Goal: Task Accomplishment & Management: Use online tool/utility

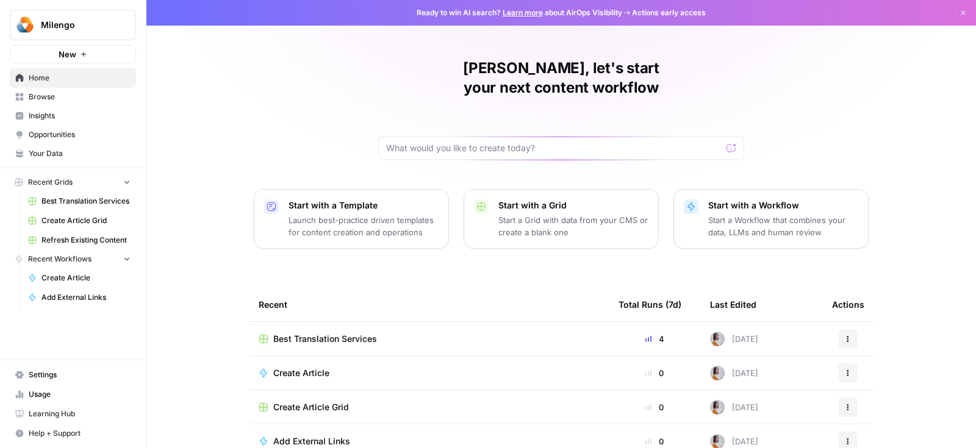
click at [88, 201] on span "Best Translation Services" at bounding box center [85, 201] width 89 height 11
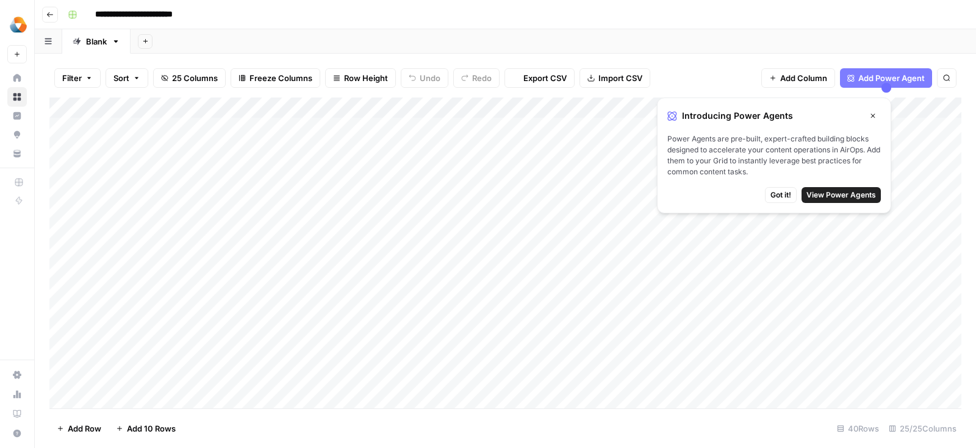
click at [767, 195] on button "Got it!" at bounding box center [781, 195] width 32 height 16
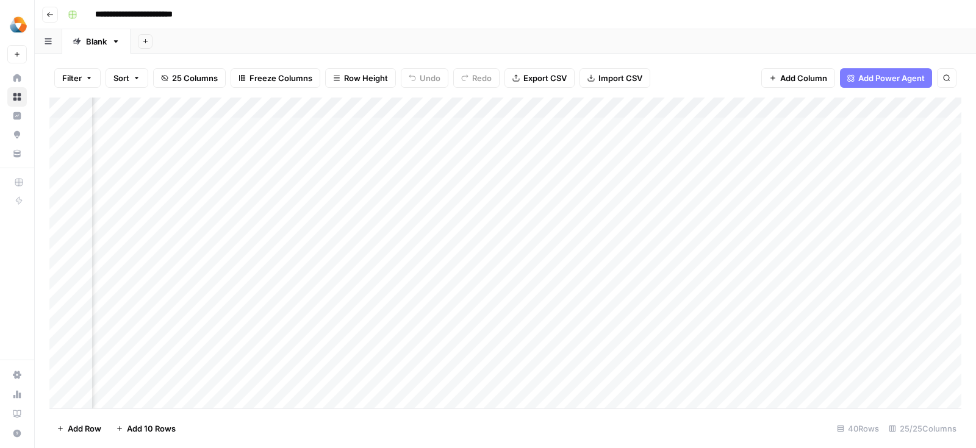
scroll to position [0, 647]
click at [501, 149] on div "Add Column" at bounding box center [505, 254] width 912 height 312
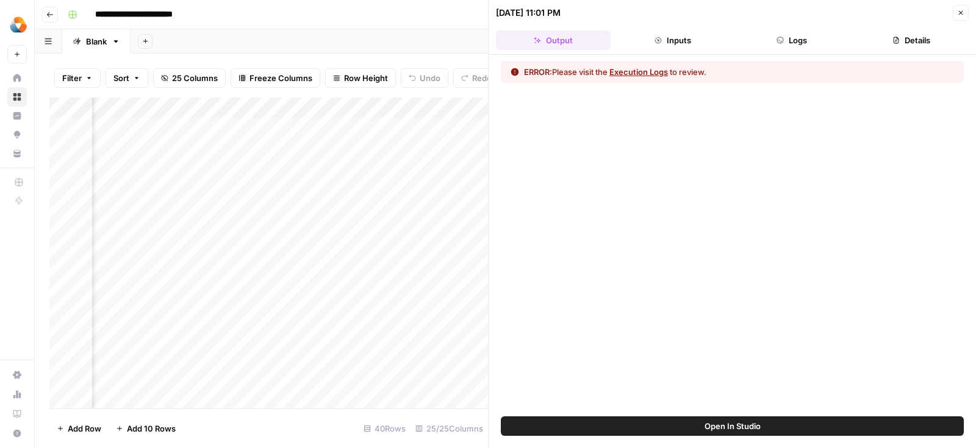
click at [728, 419] on button "Open In Studio" at bounding box center [732, 427] width 463 height 20
click at [965, 12] on button "Close" at bounding box center [961, 13] width 16 height 16
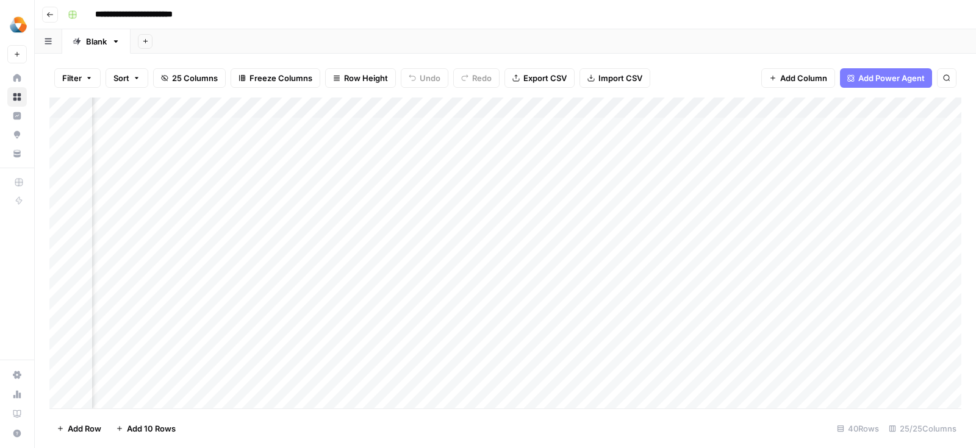
click at [304, 107] on div "Add Column" at bounding box center [505, 254] width 912 height 312
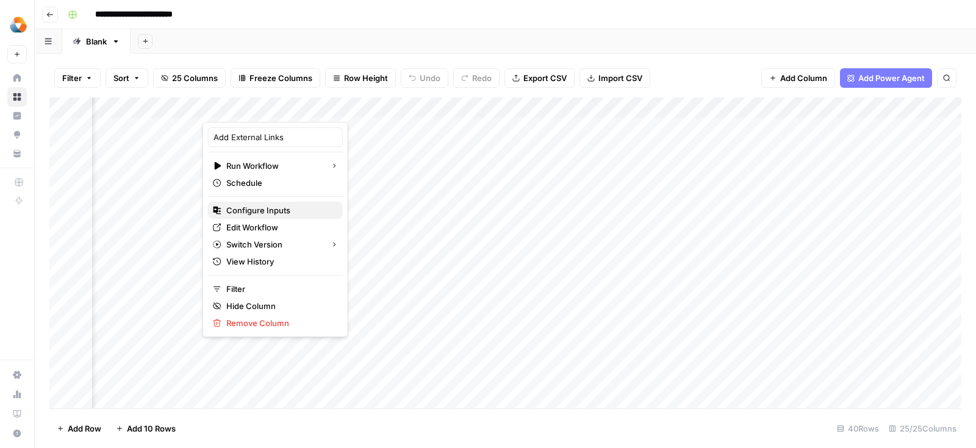
click at [280, 211] on span "Configure Inputs" at bounding box center [279, 210] width 107 height 12
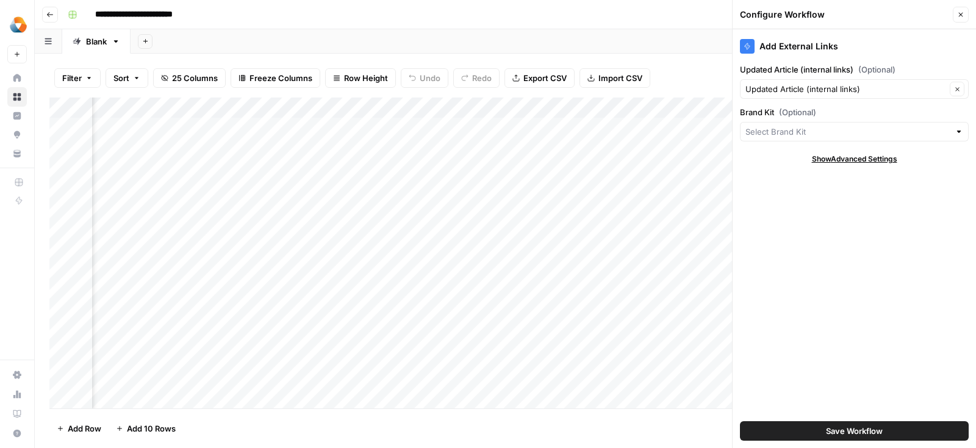
type input "Milengo"
click at [810, 131] on input "Brand Kit (Optional)" at bounding box center [846, 132] width 201 height 12
type input "Milengo"
click at [767, 218] on div "Add External Links Updated Article (internal links) (Optional) Updated Article …" at bounding box center [854, 238] width 243 height 419
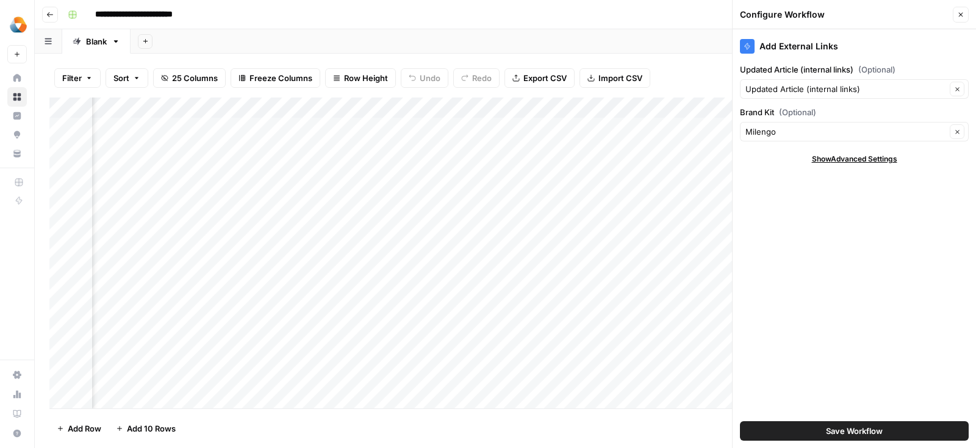
click at [961, 14] on icon "button" at bounding box center [960, 14] width 7 height 7
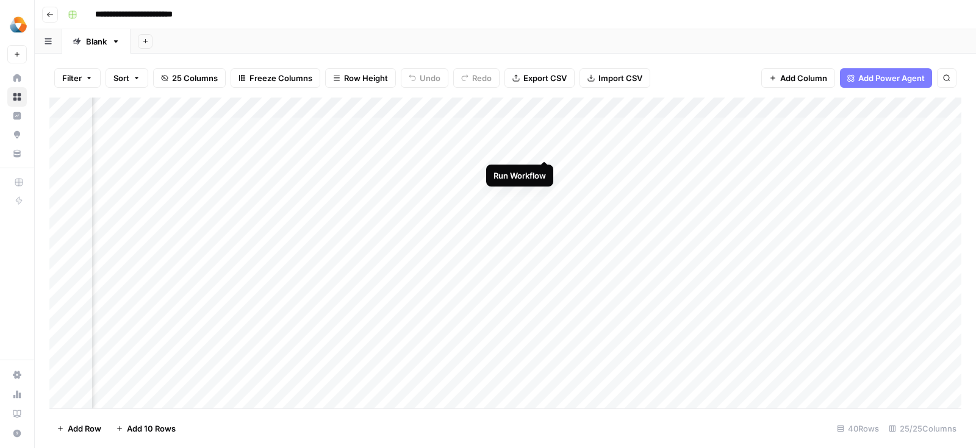
click at [545, 148] on div "Add Column" at bounding box center [505, 254] width 912 height 312
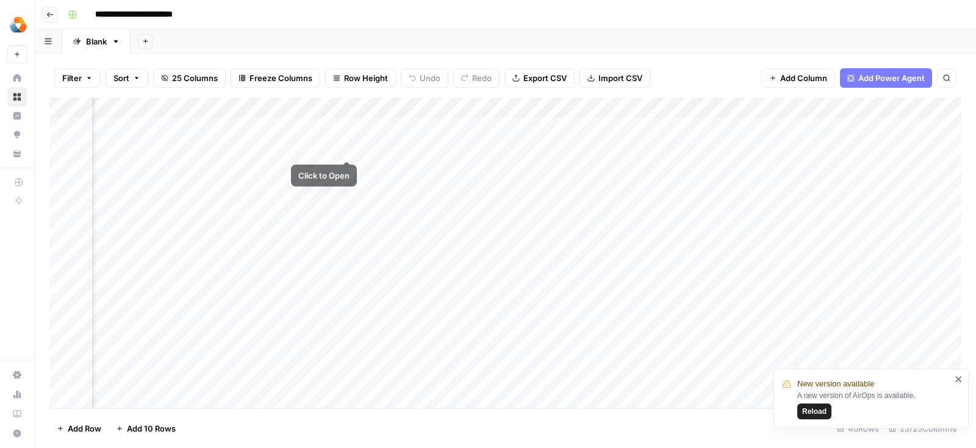
click at [345, 147] on div "Add Column" at bounding box center [505, 254] width 912 height 312
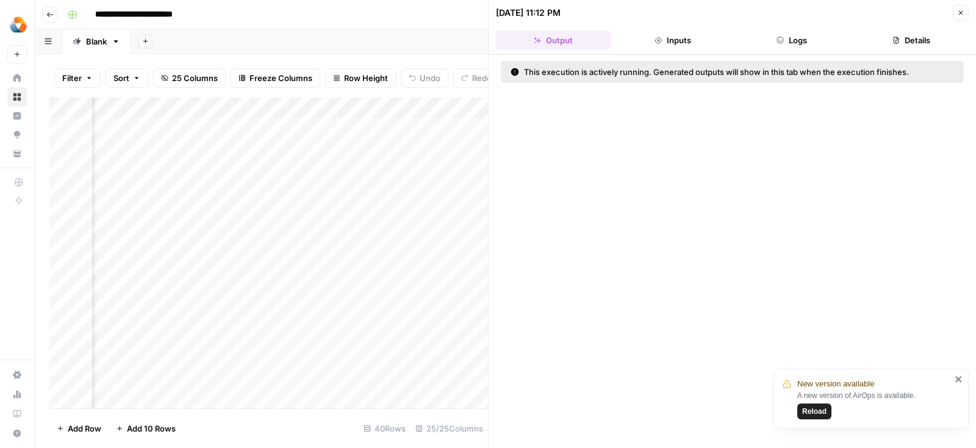
click at [821, 36] on button "Logs" at bounding box center [792, 41] width 115 height 20
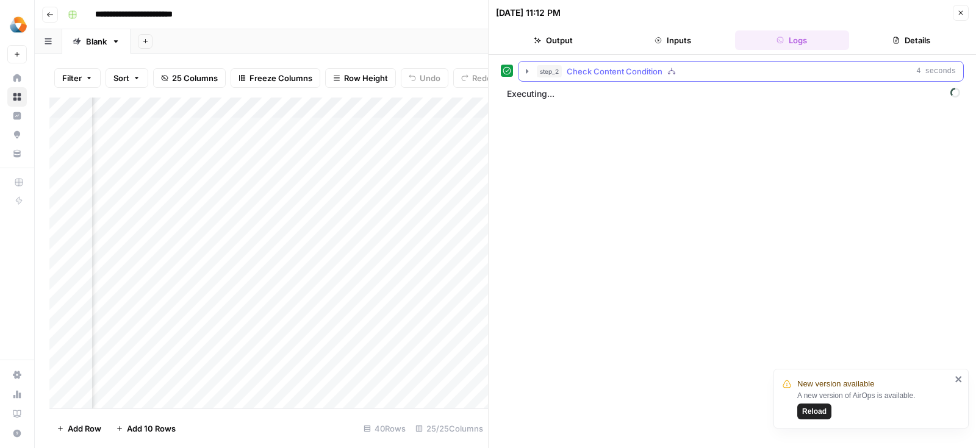
click at [526, 73] on icon "button" at bounding box center [527, 71] width 10 height 10
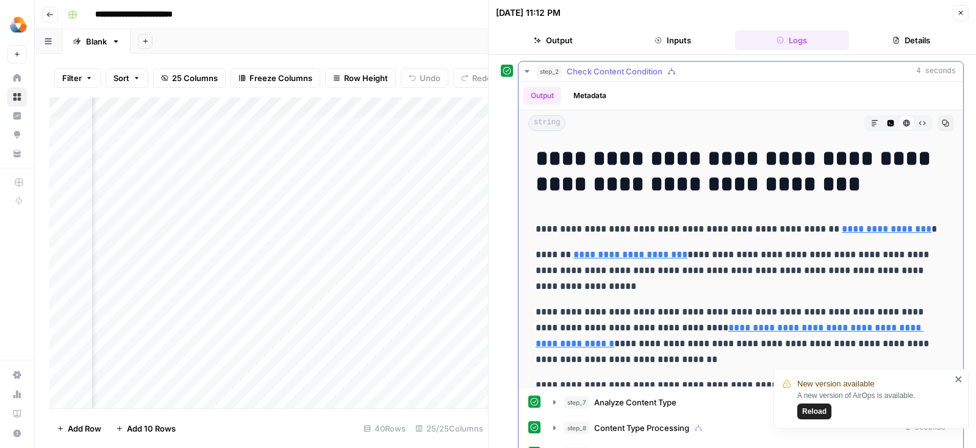
click at [526, 73] on icon "button" at bounding box center [527, 71] width 10 height 10
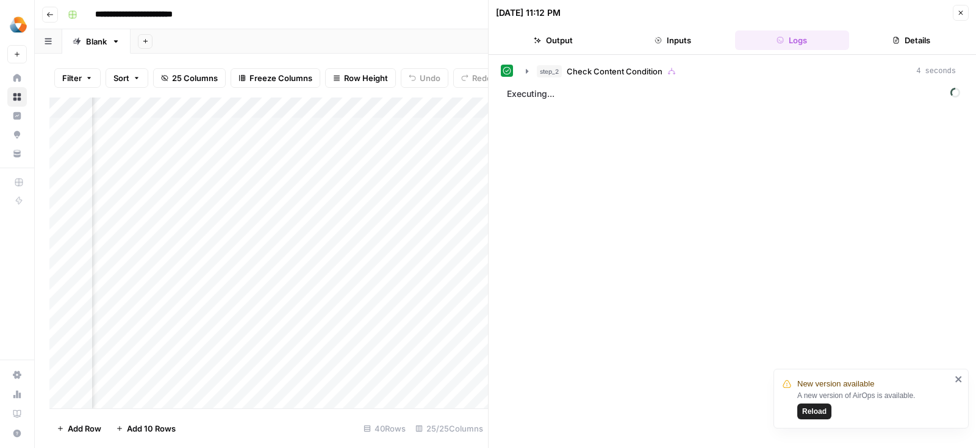
scroll to position [0, 958]
click at [312, 129] on div "Add Column" at bounding box center [268, 254] width 439 height 312
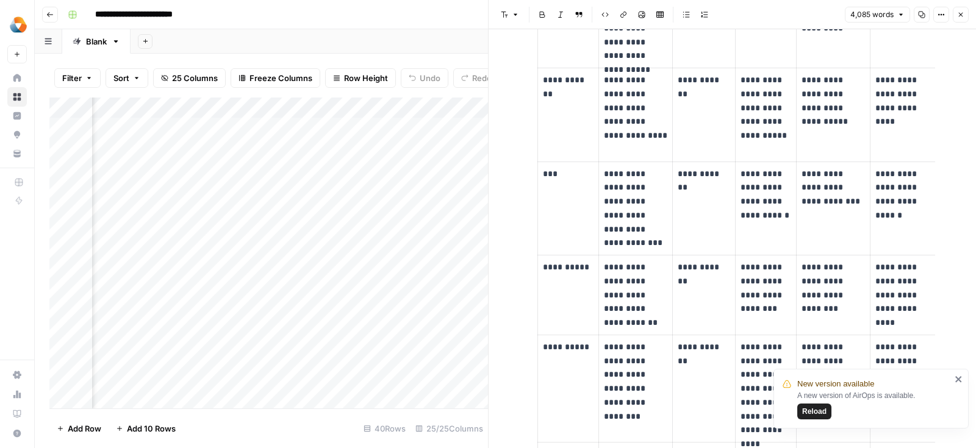
scroll to position [1031, 0]
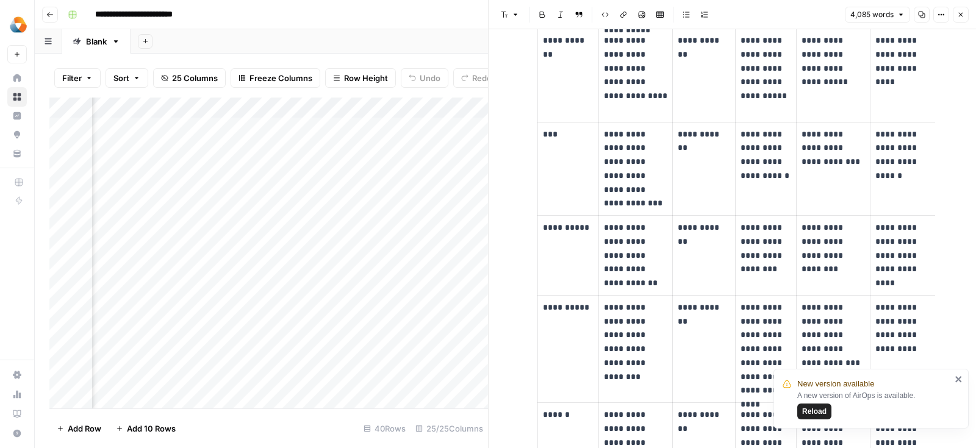
click at [960, 16] on icon "button" at bounding box center [961, 15] width 4 height 4
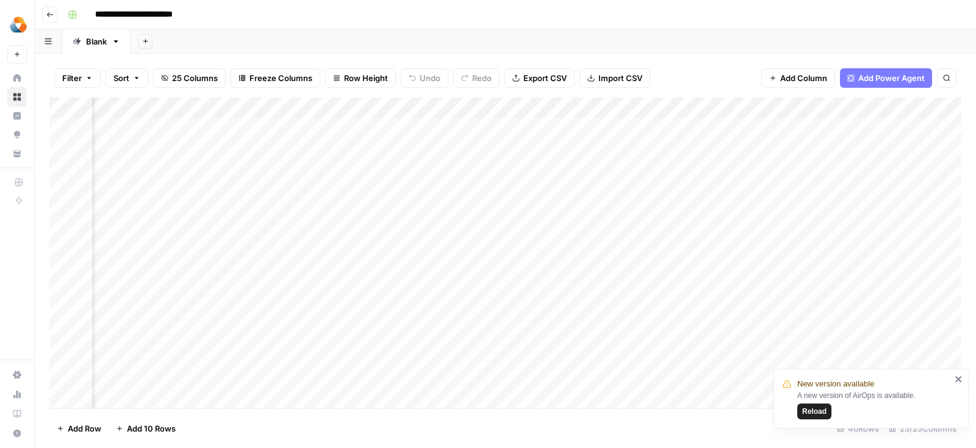
scroll to position [0, 706]
click at [511, 148] on div "Add Column" at bounding box center [505, 254] width 912 height 312
click at [809, 408] on span "Reload" at bounding box center [814, 411] width 24 height 11
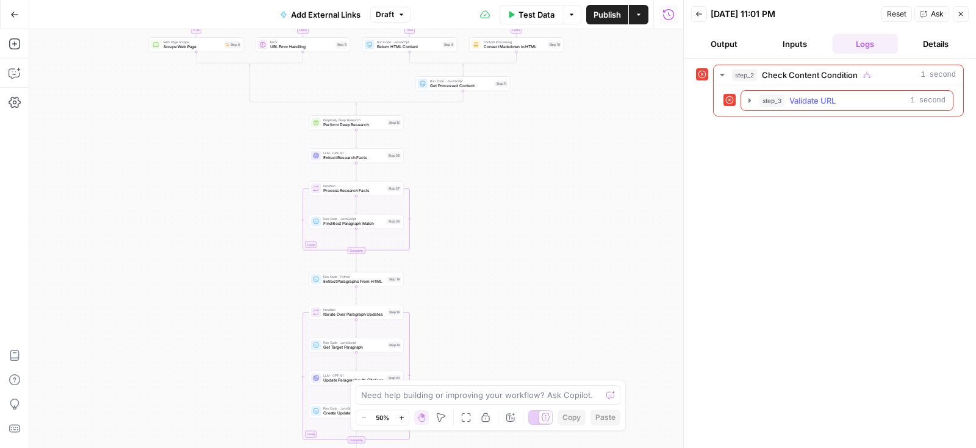
click at [753, 98] on icon "button" at bounding box center [750, 101] width 10 height 10
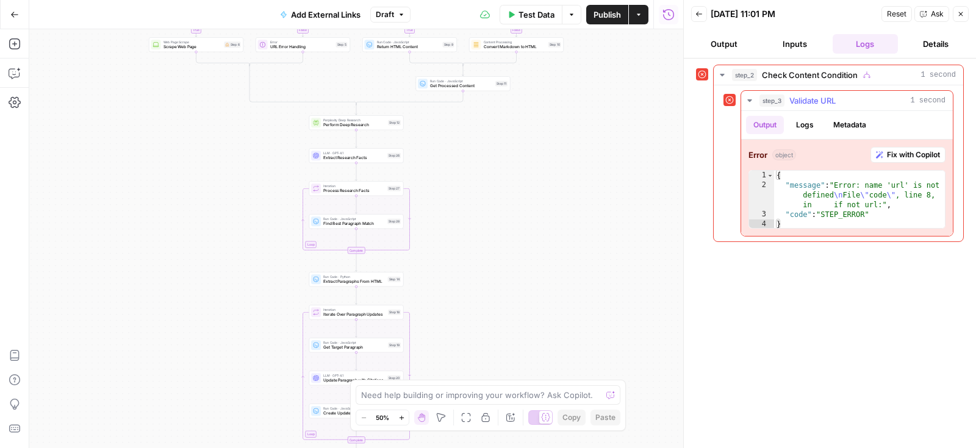
click at [887, 153] on span "Fix with Copilot" at bounding box center [913, 154] width 53 height 11
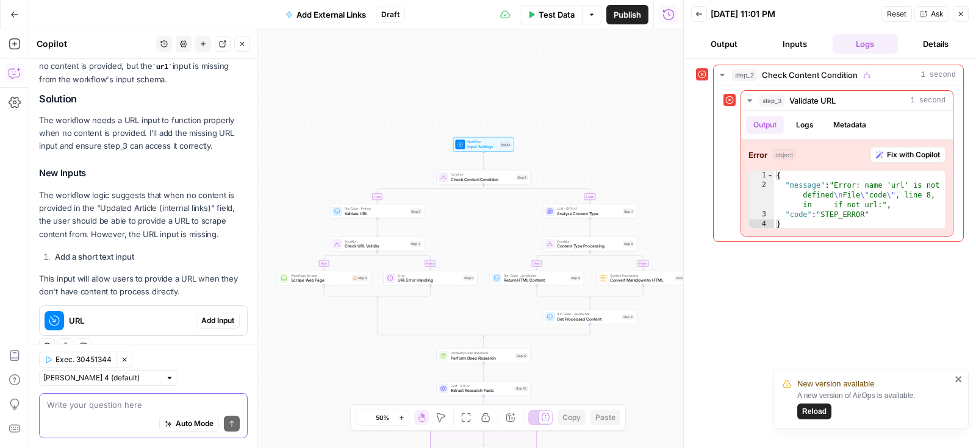
scroll to position [162, 0]
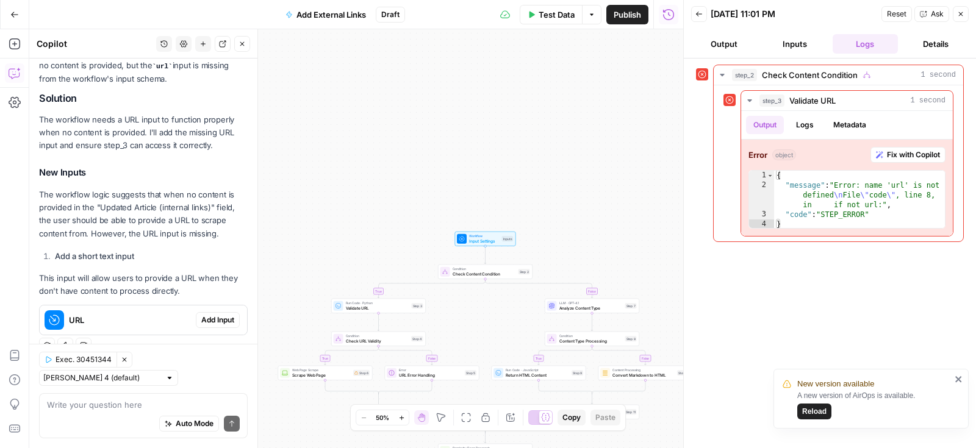
click at [219, 322] on span "Add Input" at bounding box center [217, 320] width 33 height 11
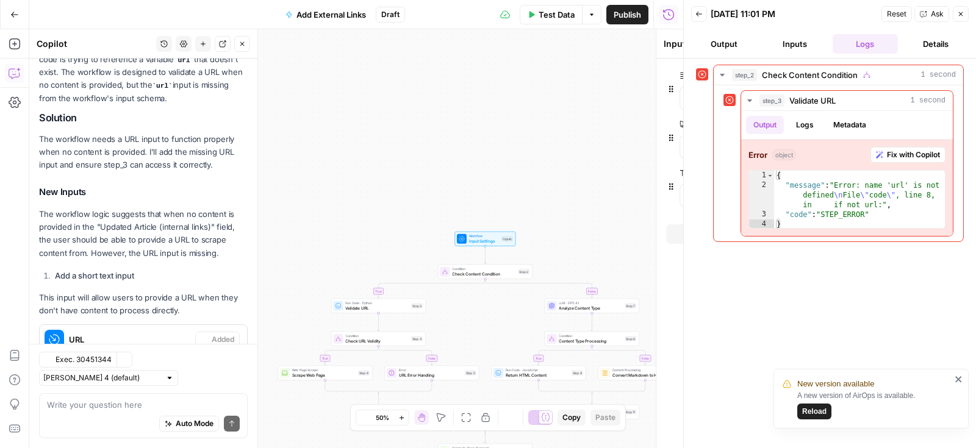
scroll to position [182, 0]
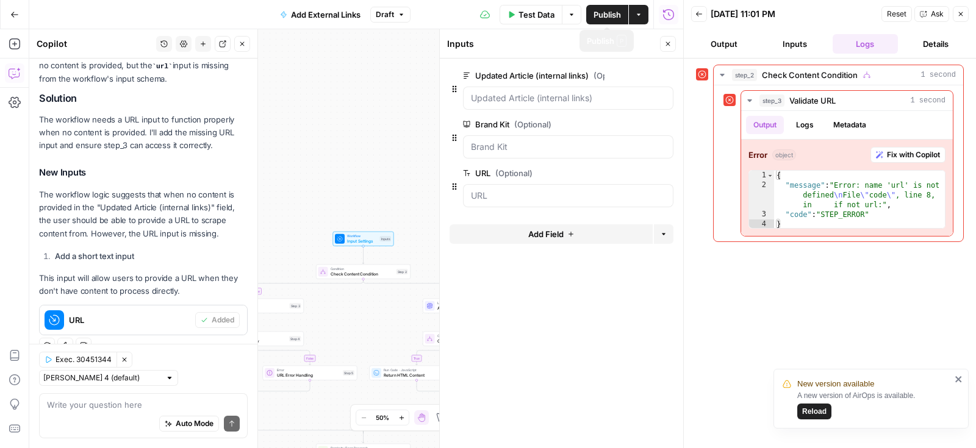
click at [601, 17] on span "Publish" at bounding box center [607, 15] width 27 height 12
click at [816, 412] on span "Reload" at bounding box center [814, 411] width 24 height 11
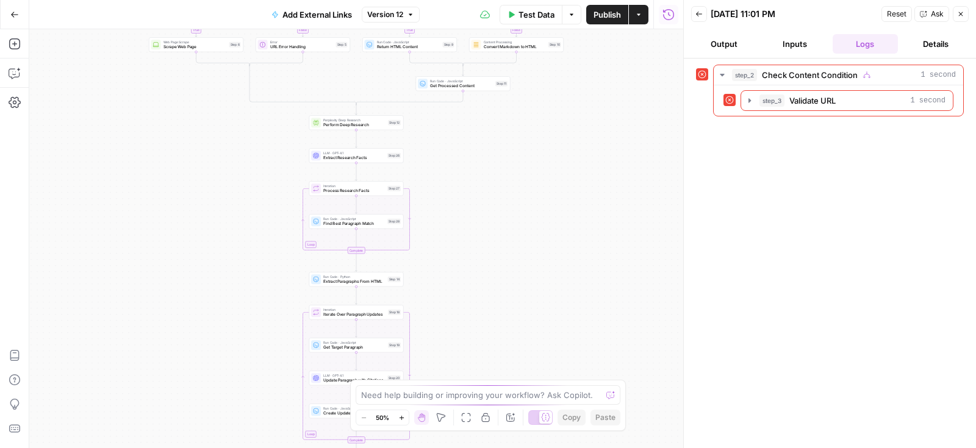
click at [400, 18] on span "Version 12" at bounding box center [385, 14] width 36 height 11
click at [222, 136] on div "true false true false true false Workflow Input Settings Inputs Condition Check…" at bounding box center [356, 238] width 654 height 419
click at [547, 13] on span "Test Data" at bounding box center [537, 15] width 36 height 12
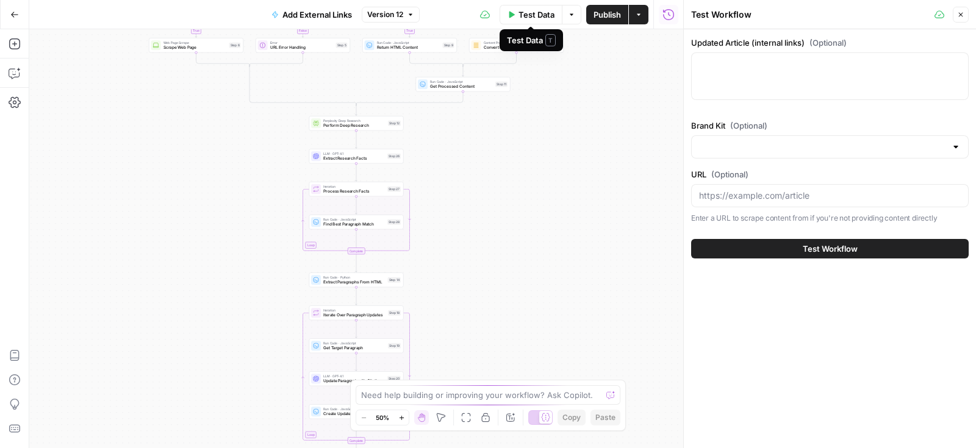
type input "Milengo"
click at [963, 8] on button "Close" at bounding box center [961, 15] width 16 height 16
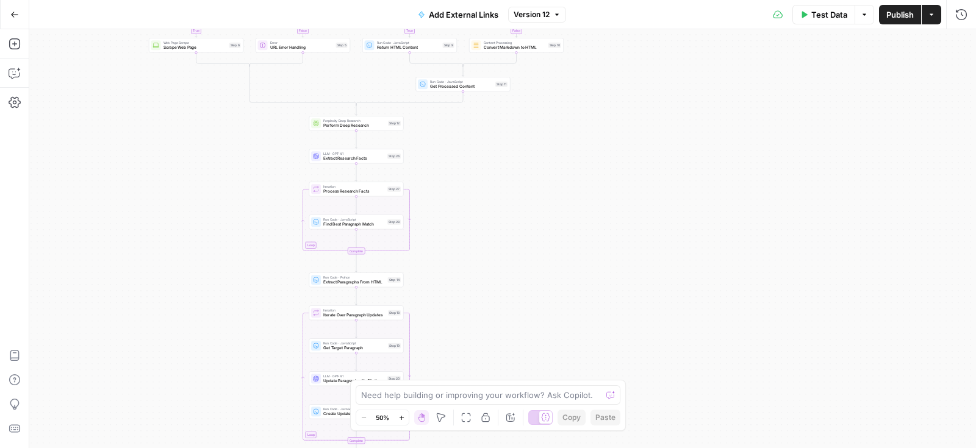
click at [929, 19] on button "Actions" at bounding box center [932, 15] width 20 height 20
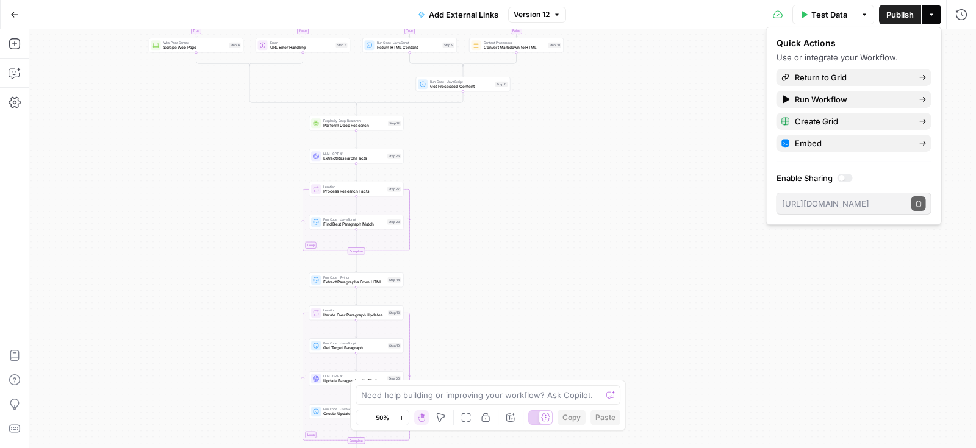
click at [862, 16] on icon "button" at bounding box center [864, 14] width 7 height 7
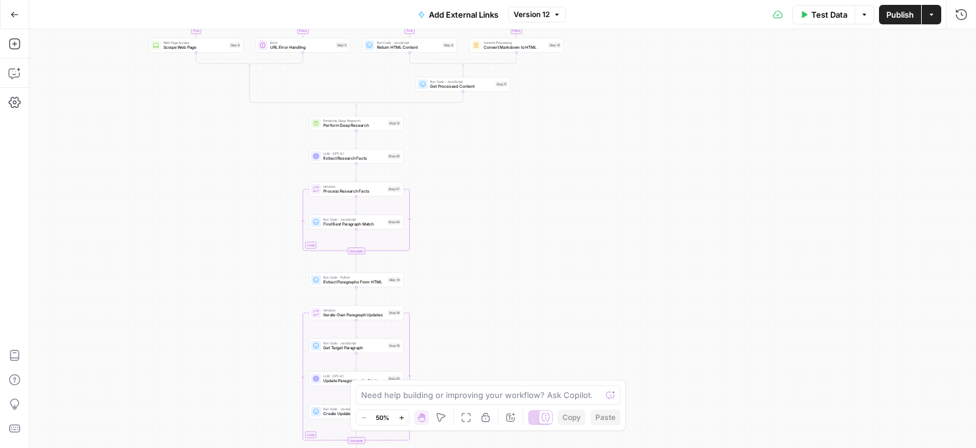
click at [764, 15] on div "Test Data Options Publish Actions Run History" at bounding box center [771, 14] width 411 height 29
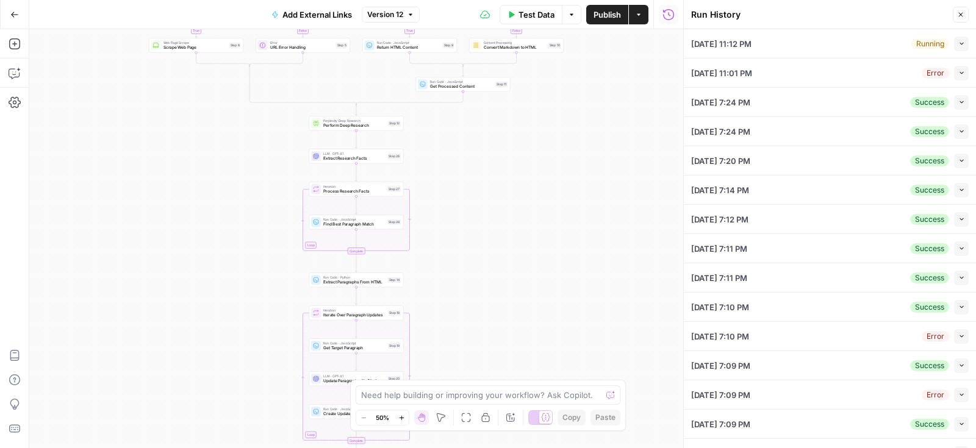
click at [960, 71] on icon "button" at bounding box center [961, 73] width 7 height 7
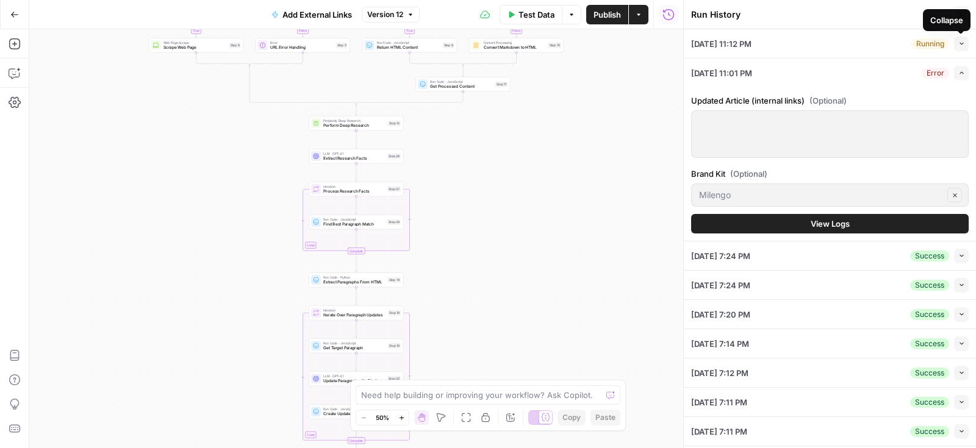
click at [962, 47] on button "Collapse" at bounding box center [961, 44] width 15 height 15
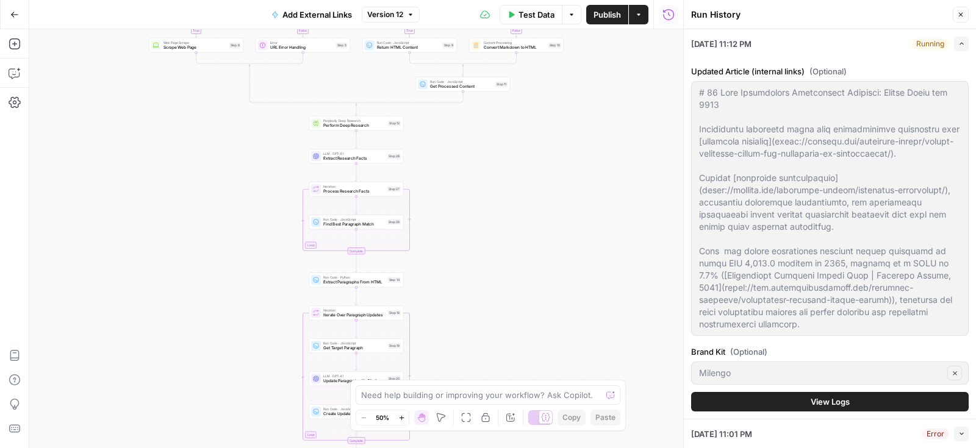
click at [962, 47] on icon "button" at bounding box center [961, 43] width 7 height 7
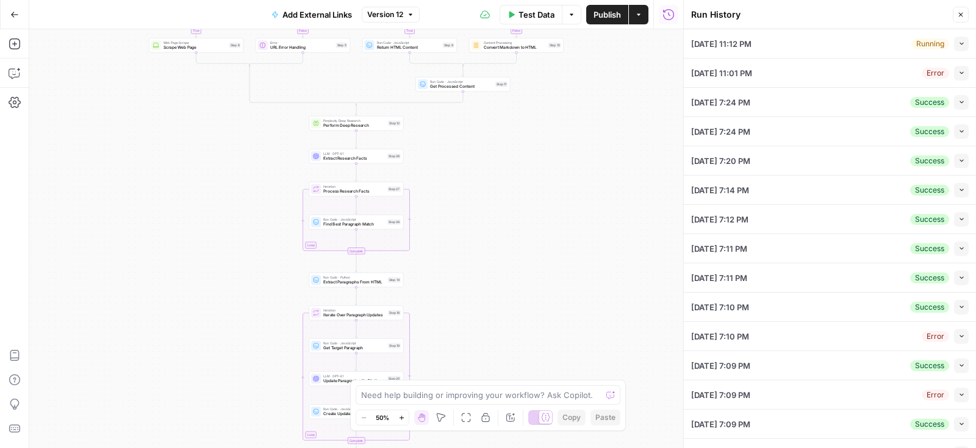
click at [962, 47] on button "Collapse" at bounding box center [961, 44] width 15 height 15
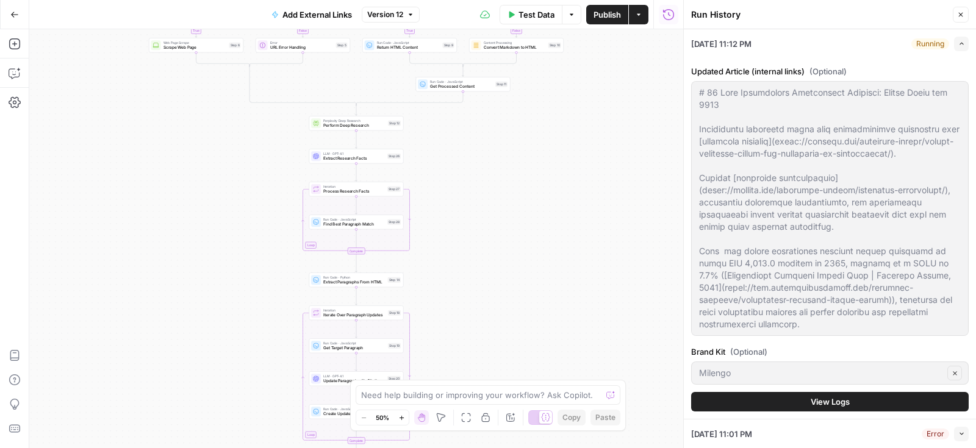
click at [962, 47] on icon "button" at bounding box center [961, 43] width 7 height 7
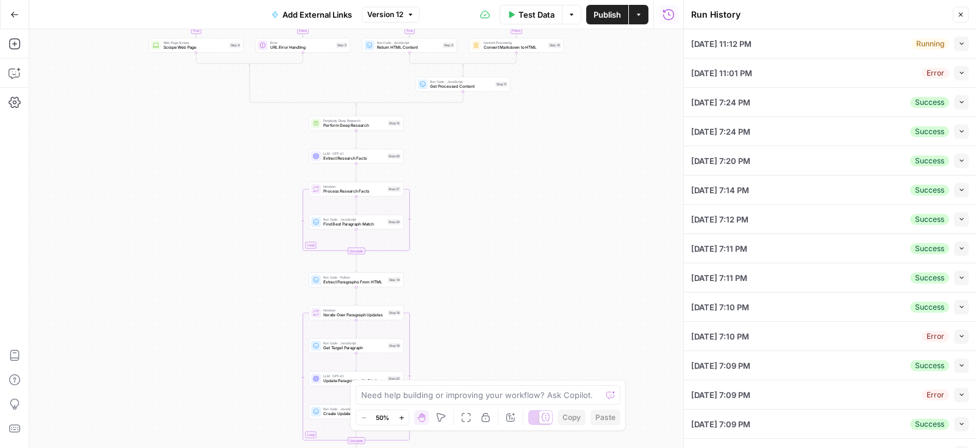
click at [960, 76] on button "Collapse" at bounding box center [961, 73] width 15 height 15
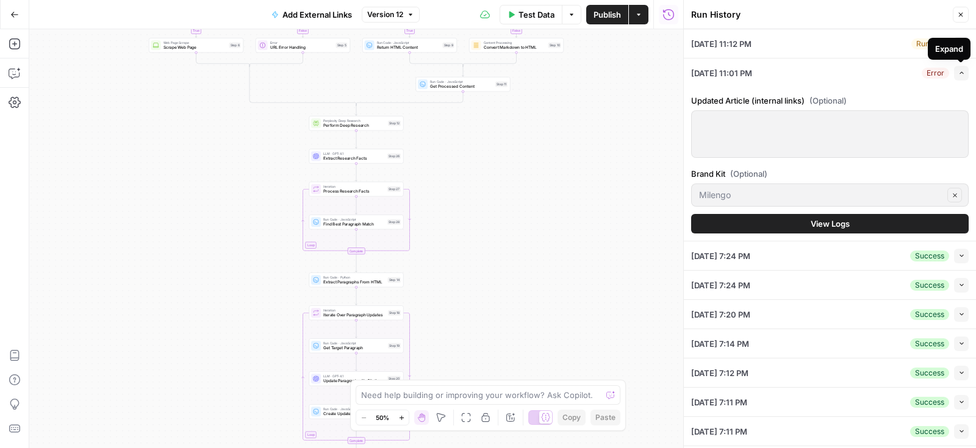
click at [960, 76] on icon "button" at bounding box center [961, 73] width 7 height 7
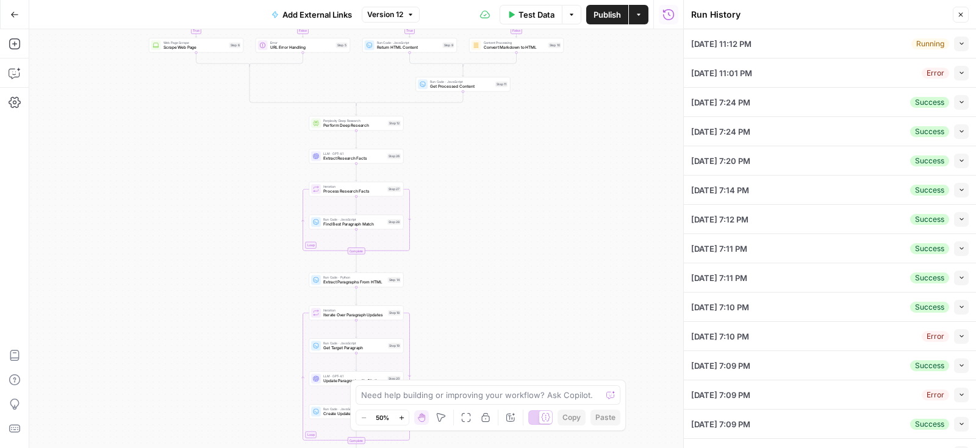
click at [965, 109] on button "Collapse" at bounding box center [961, 102] width 15 height 15
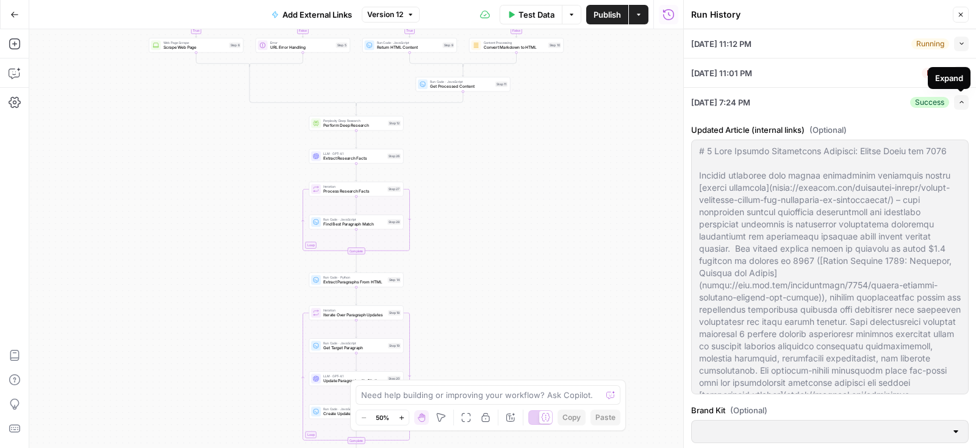
click at [963, 104] on icon "button" at bounding box center [961, 102] width 7 height 7
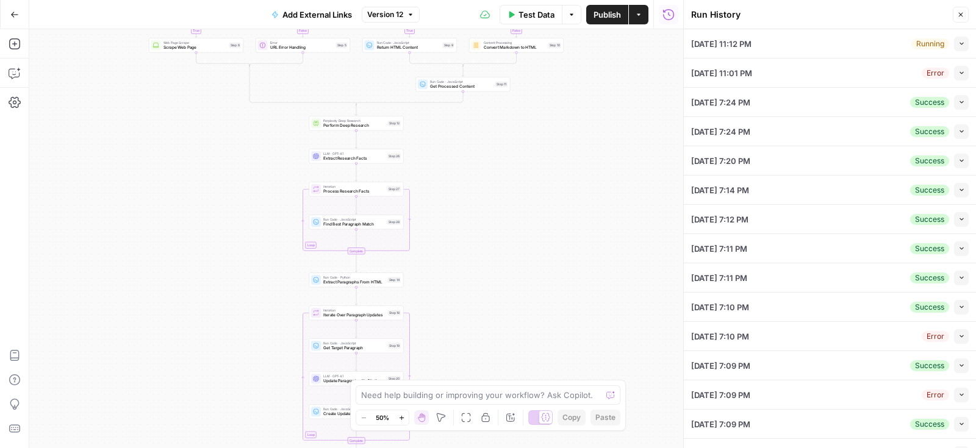
click at [961, 77] on button "Collapse" at bounding box center [961, 73] width 15 height 15
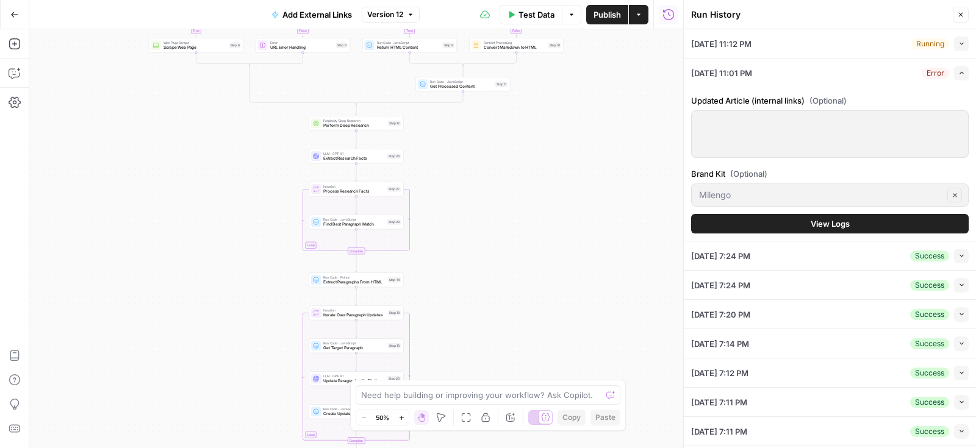
click at [957, 56] on div "09/30/25 at 11:12 PM Running Collapse" at bounding box center [830, 43] width 278 height 29
click at [957, 46] on button "Collapse" at bounding box center [961, 44] width 15 height 15
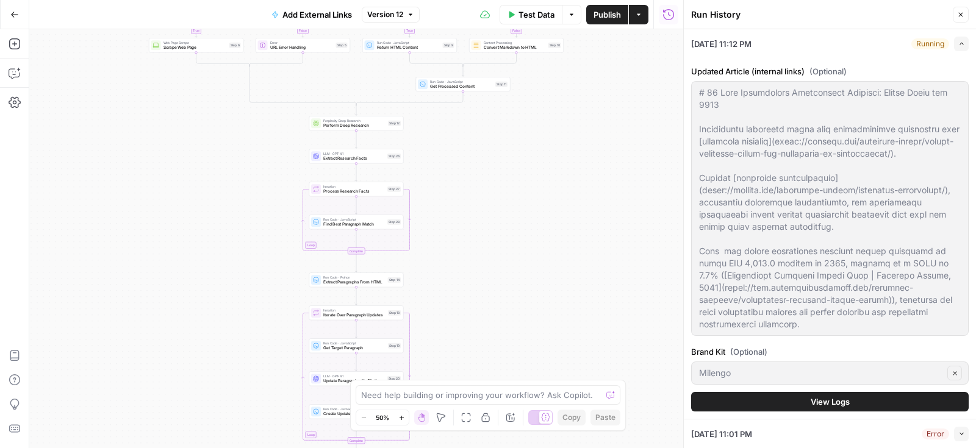
click at [770, 397] on button "View Logs" at bounding box center [830, 402] width 278 height 20
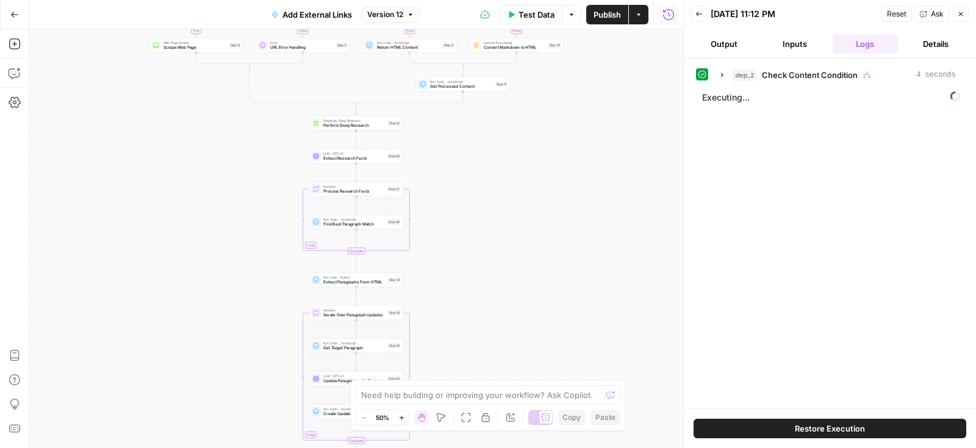
click at [785, 418] on div "Restore Execution" at bounding box center [830, 429] width 292 height 40
click at [692, 17] on button "Back" at bounding box center [699, 14] width 16 height 16
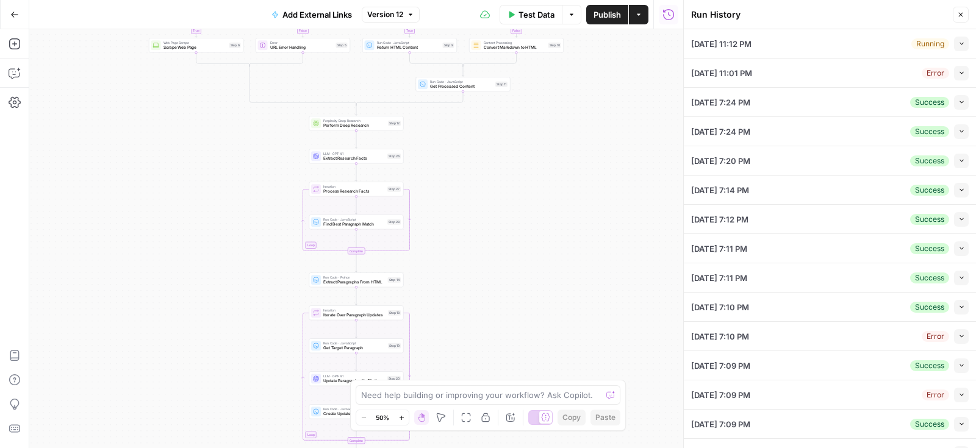
click at [968, 96] on button "Collapse" at bounding box center [961, 102] width 15 height 15
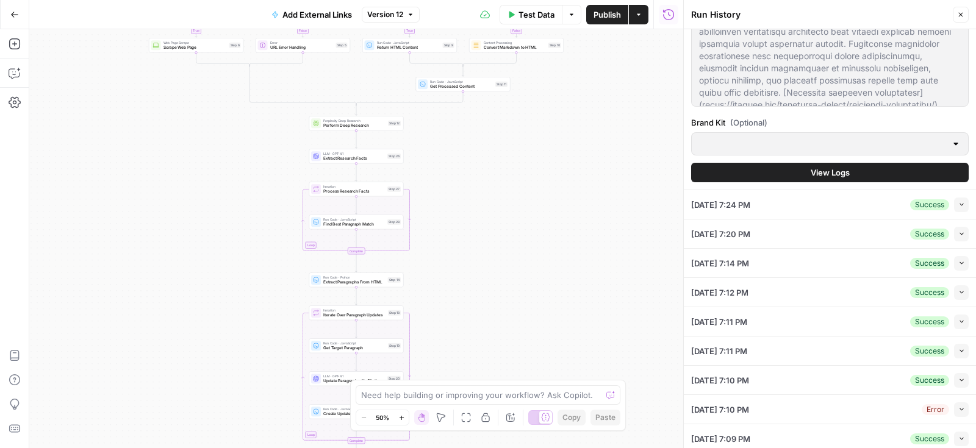
scroll to position [273, 0]
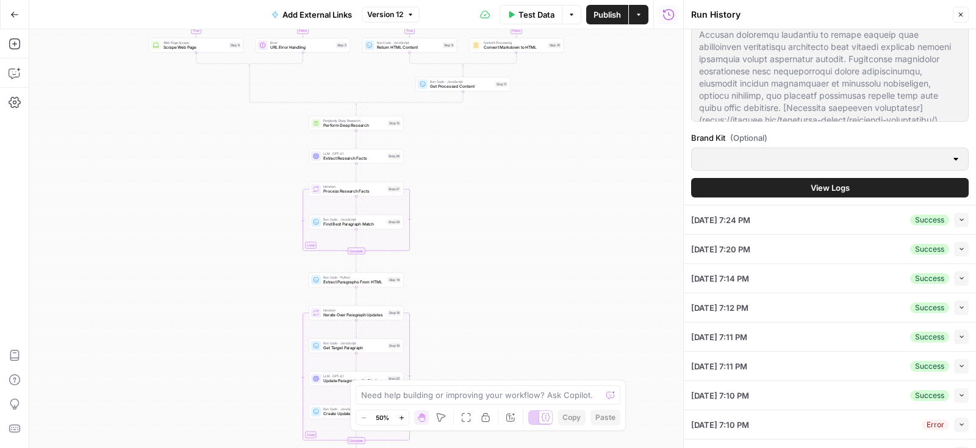
click at [772, 187] on button "View Logs" at bounding box center [830, 188] width 278 height 20
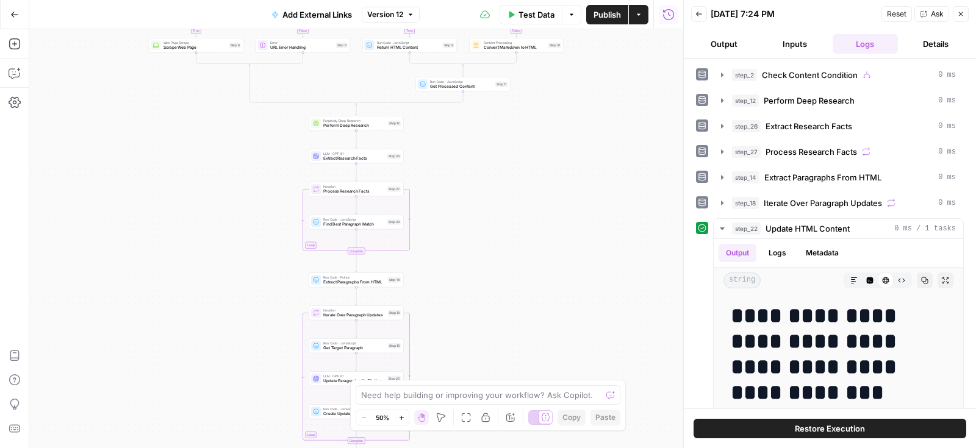
click at [753, 435] on button "Restore Execution" at bounding box center [830, 429] width 273 height 20
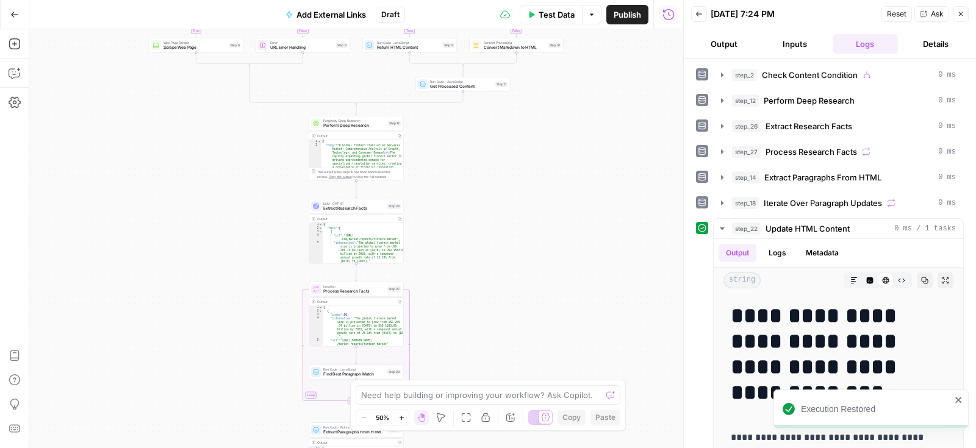
click at [557, 20] on span "Test Data" at bounding box center [557, 15] width 36 height 12
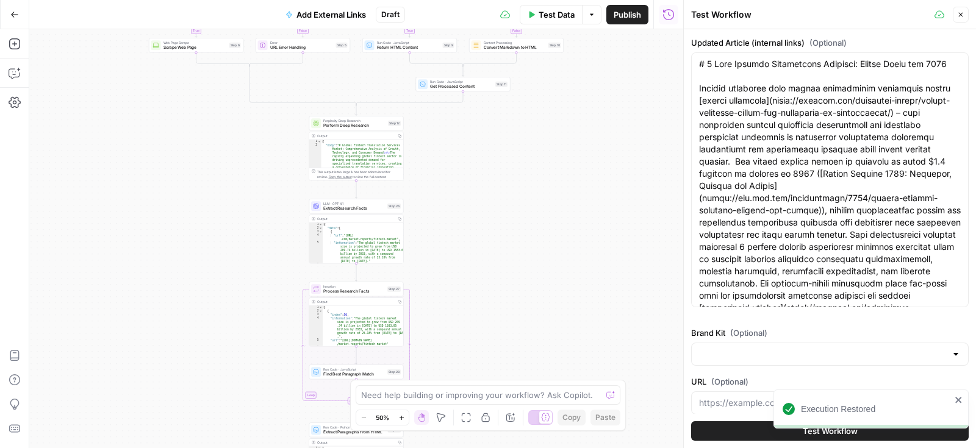
click at [754, 365] on div at bounding box center [830, 354] width 278 height 23
click at [723, 389] on span "Milengo" at bounding box center [828, 384] width 252 height 12
type input "Milengo"
click at [743, 431] on button "Test Workflow" at bounding box center [830, 432] width 278 height 20
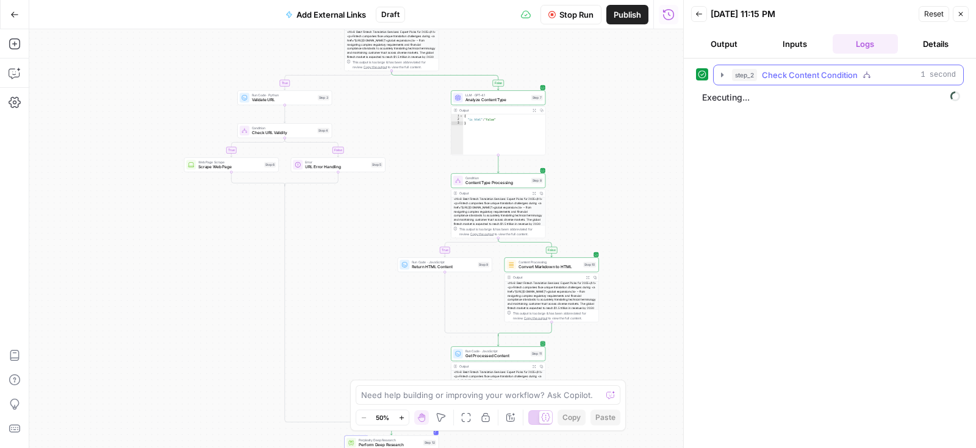
click at [718, 70] on icon "button" at bounding box center [722, 75] width 10 height 10
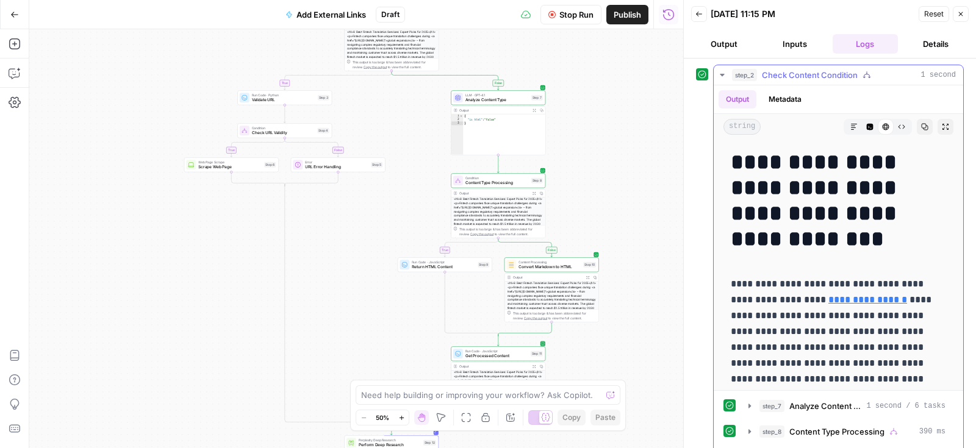
click at [720, 71] on icon "button" at bounding box center [722, 75] width 10 height 10
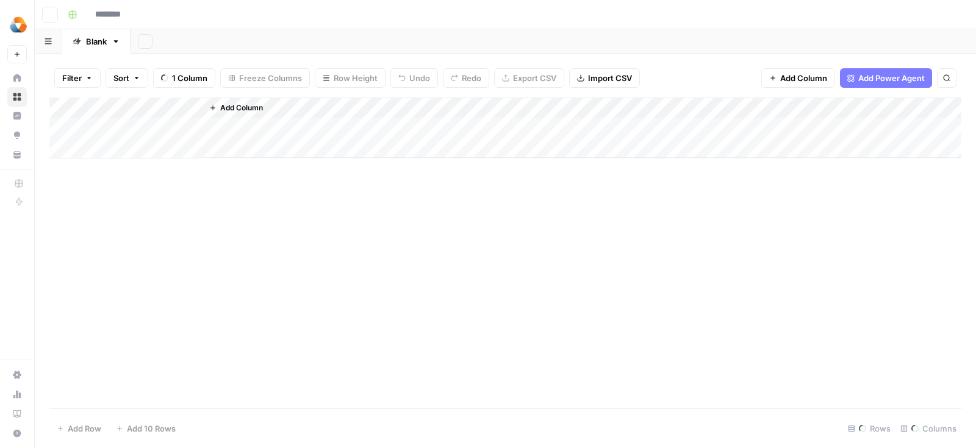
type input "**********"
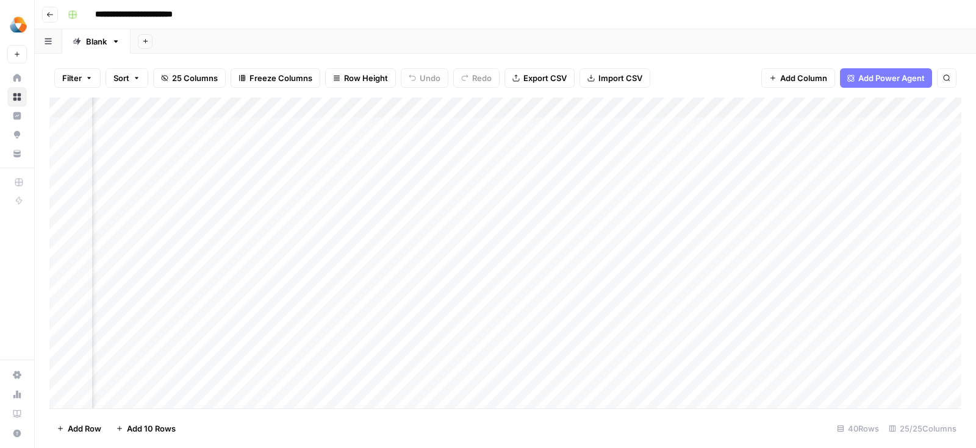
scroll to position [0, 550]
click at [484, 149] on div "Add Column" at bounding box center [505, 254] width 912 height 312
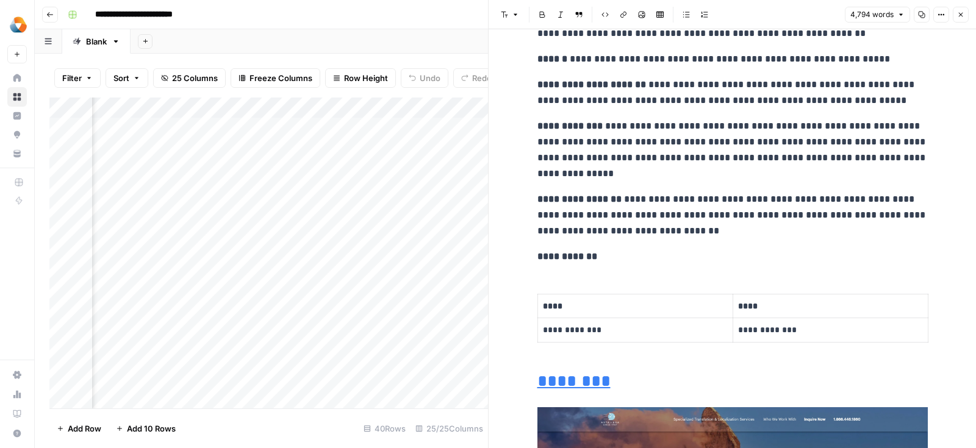
scroll to position [0, 1164]
click at [384, 169] on div "Add Column" at bounding box center [268, 254] width 439 height 312
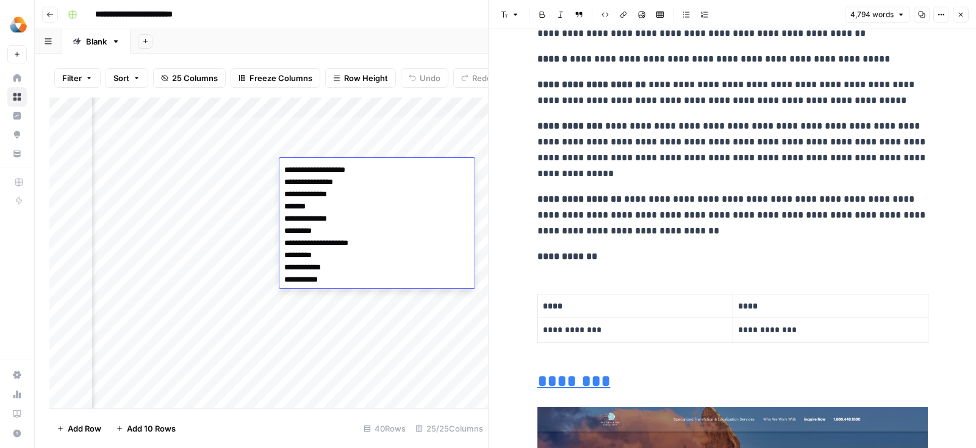
click at [361, 129] on div "Add Column" at bounding box center [268, 254] width 439 height 312
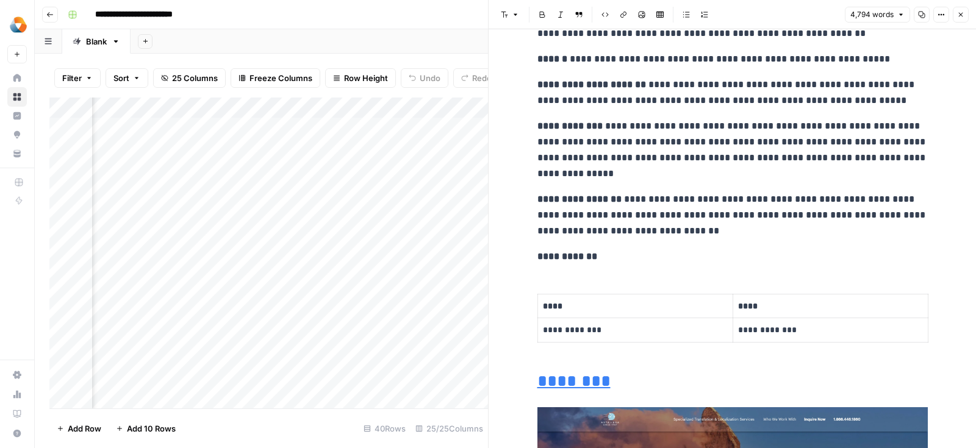
click at [361, 129] on div "Add Column" at bounding box center [268, 254] width 439 height 312
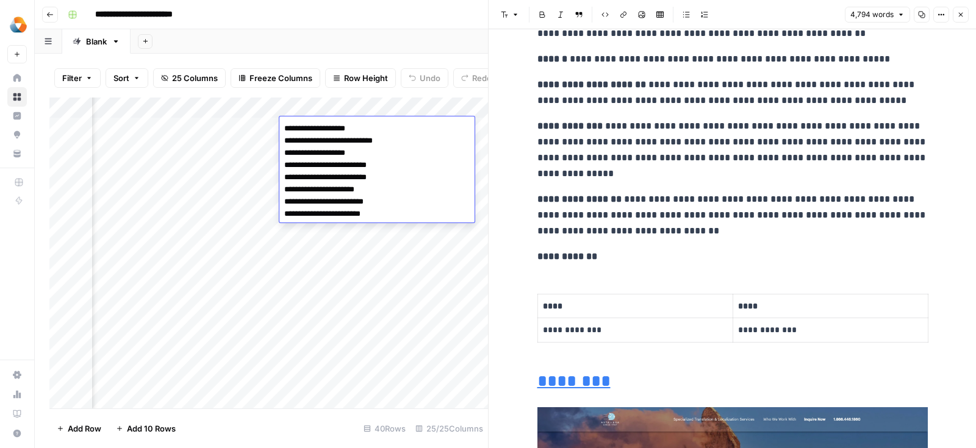
click at [343, 255] on div "Add Column" at bounding box center [268, 254] width 439 height 312
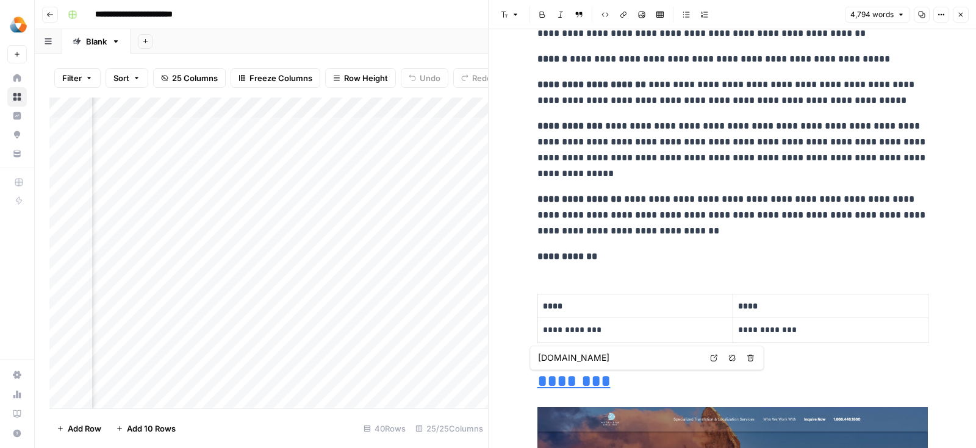
click at [331, 168] on div "Add Column" at bounding box center [268, 254] width 439 height 312
click at [298, 149] on div "Add Column" at bounding box center [268, 254] width 439 height 312
click at [330, 124] on div "Add Column" at bounding box center [268, 254] width 439 height 312
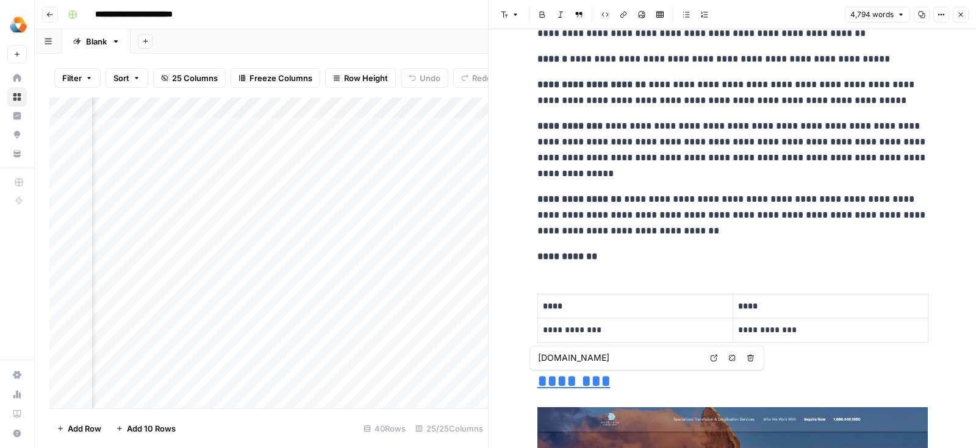
click at [330, 124] on div "Add Column" at bounding box center [268, 254] width 439 height 312
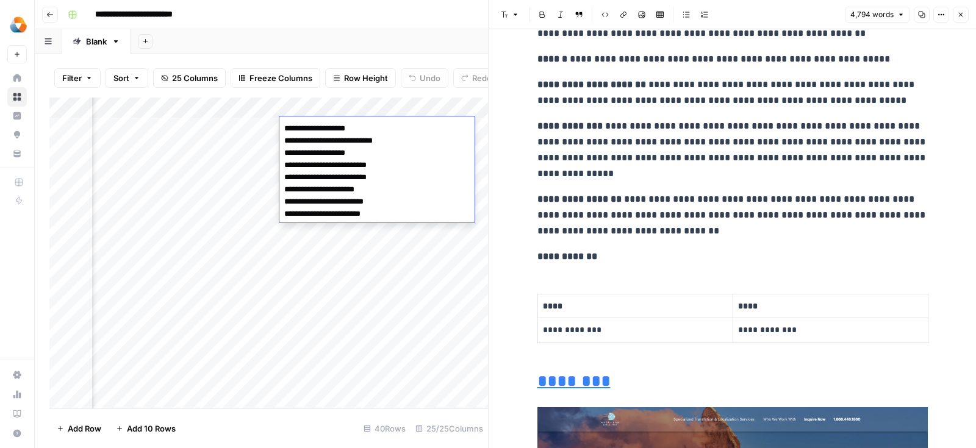
click at [361, 246] on div "Add Column" at bounding box center [268, 254] width 439 height 312
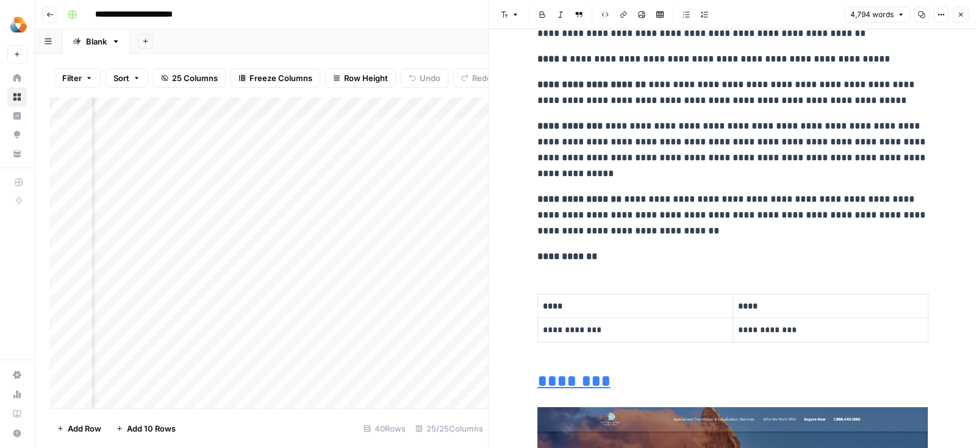
click at [344, 148] on div "Add Column" at bounding box center [268, 254] width 439 height 312
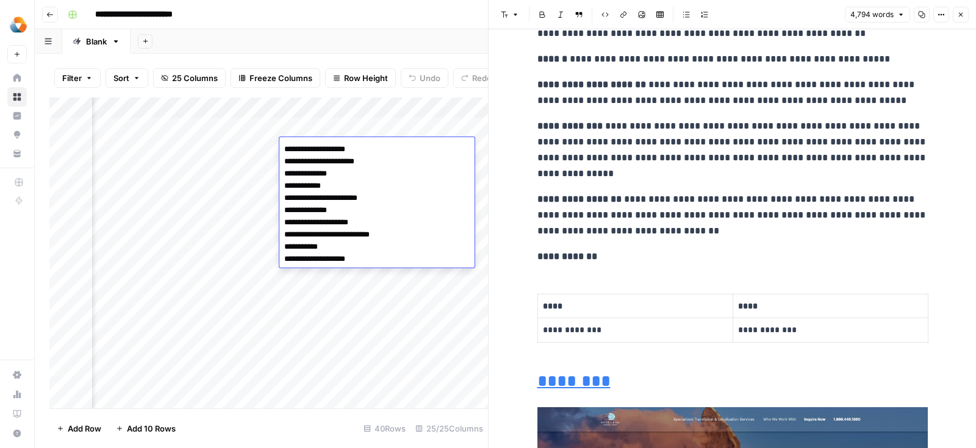
click at [346, 189] on textarea "**********" at bounding box center [376, 204] width 195 height 127
click at [319, 126] on div "Add Column" at bounding box center [268, 254] width 439 height 312
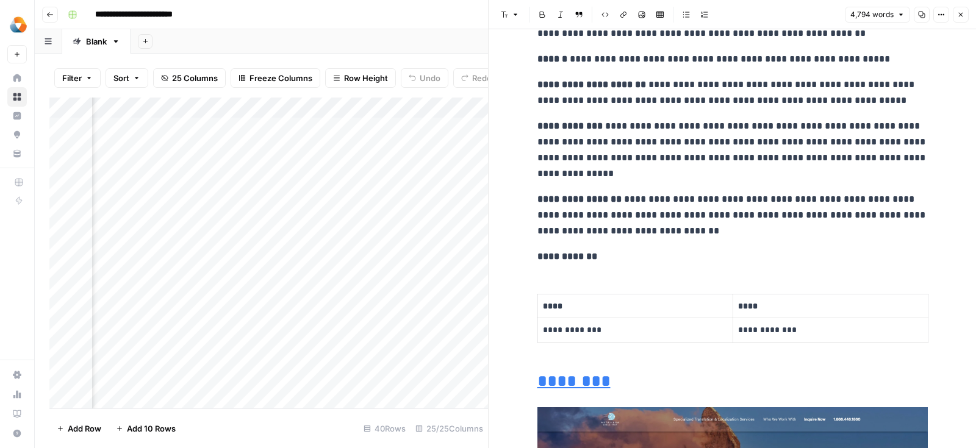
click at [319, 126] on div "Add Column" at bounding box center [268, 254] width 439 height 312
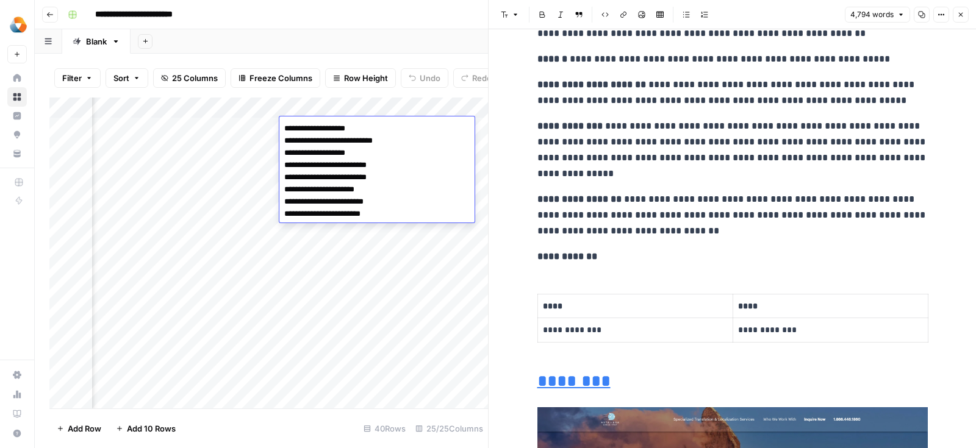
click at [341, 149] on textarea "**********" at bounding box center [376, 171] width 195 height 102
click at [328, 278] on div "Add Column" at bounding box center [268, 254] width 439 height 312
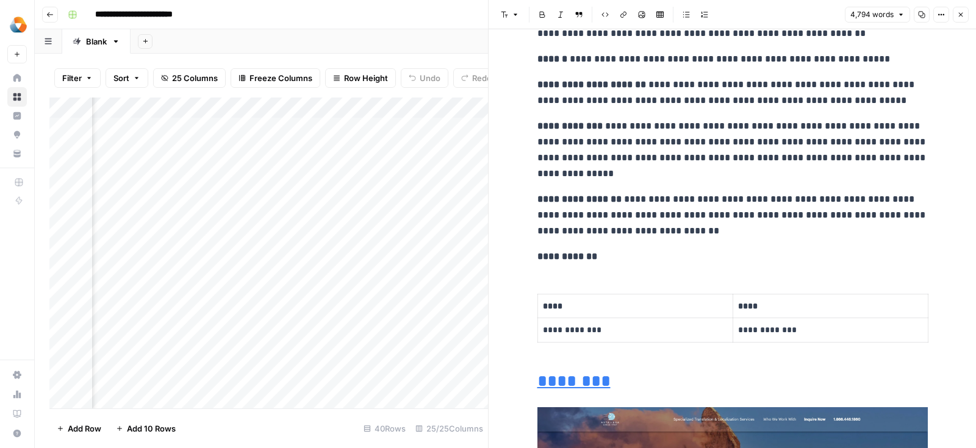
scroll to position [0, 2221]
click at [966, 13] on button "Close" at bounding box center [961, 15] width 16 height 16
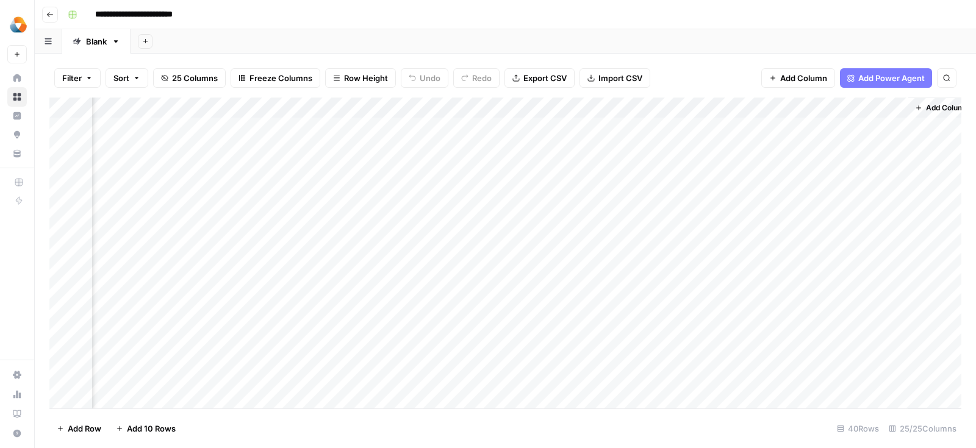
scroll to position [0, 1963]
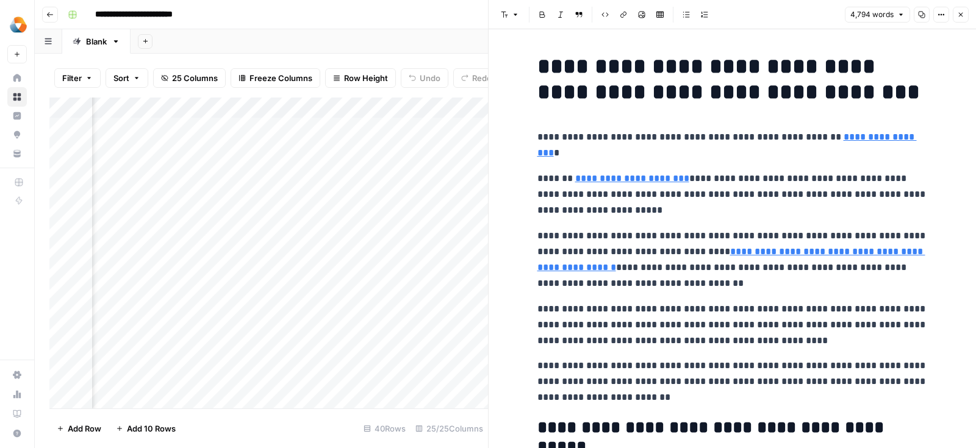
click at [963, 15] on icon "button" at bounding box center [960, 14] width 7 height 7
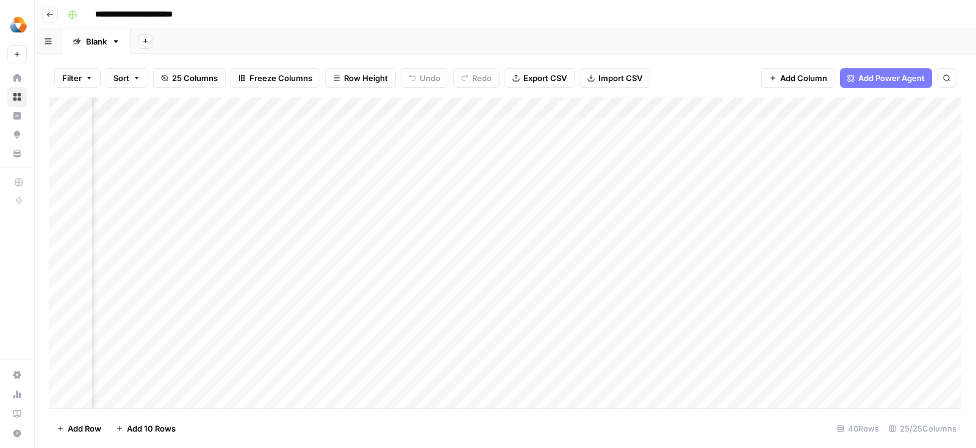
scroll to position [0, 429]
click at [717, 146] on div "Add Column" at bounding box center [505, 254] width 912 height 312
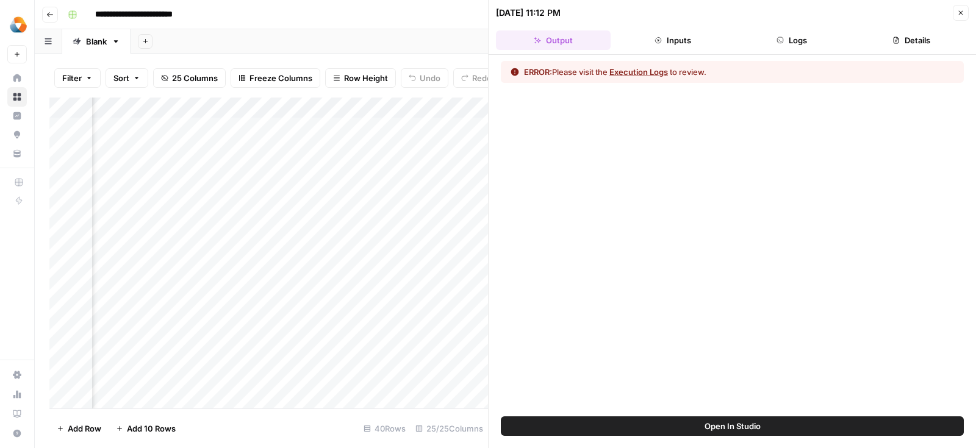
click at [645, 76] on button "Execution Logs" at bounding box center [638, 72] width 59 height 12
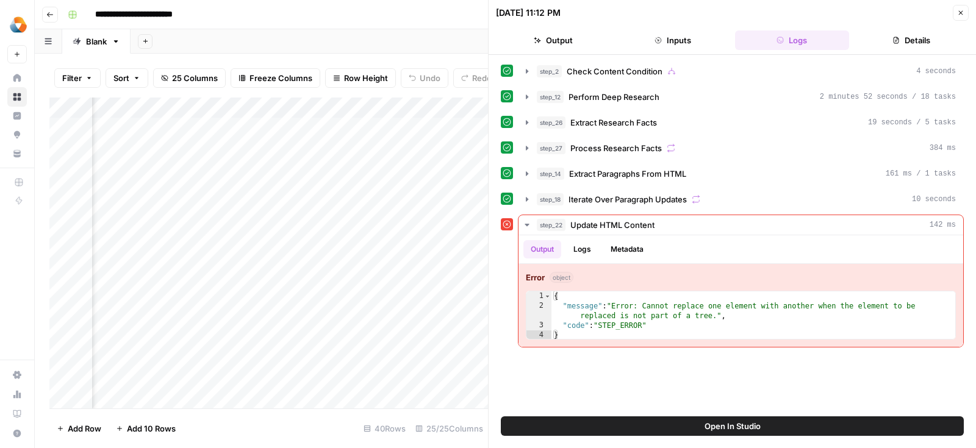
click at [767, 428] on button "Open In Studio" at bounding box center [732, 427] width 463 height 20
click at [415, 149] on div "Add Column" at bounding box center [268, 254] width 439 height 312
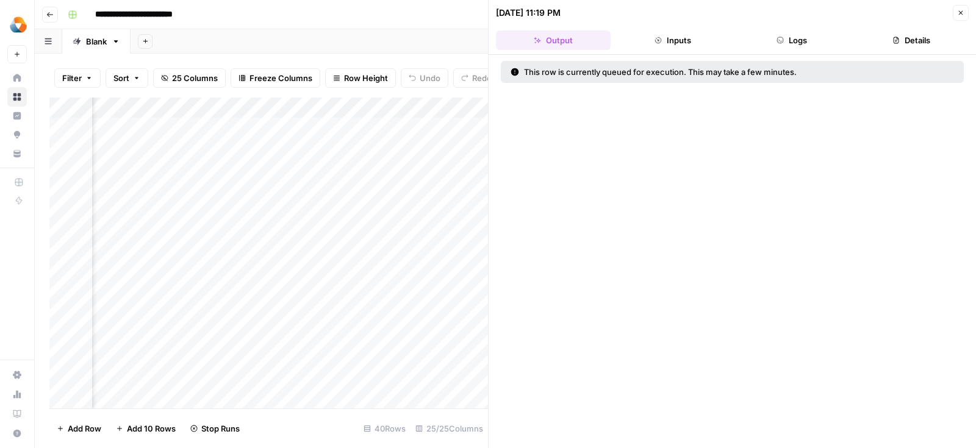
scroll to position [0, 1156]
click at [320, 149] on div "Add Column" at bounding box center [268, 254] width 439 height 312
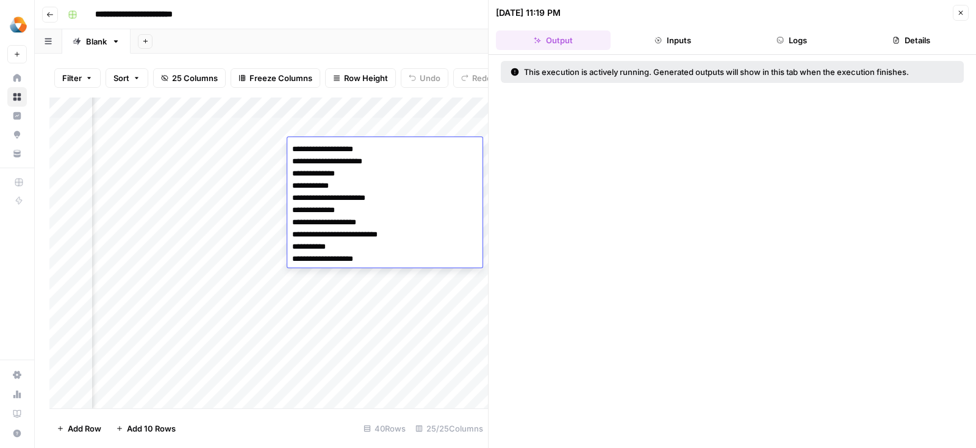
click at [267, 226] on div "Add Column" at bounding box center [268, 254] width 439 height 312
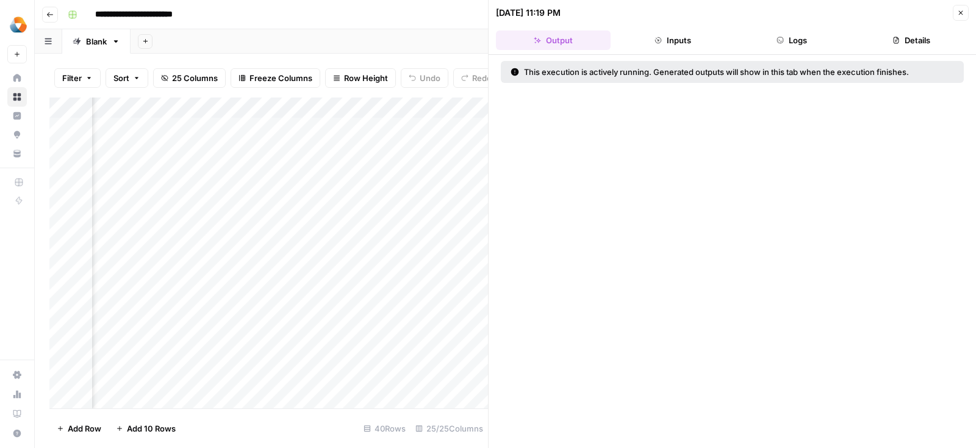
click at [339, 145] on div "Add Column" at bounding box center [268, 254] width 439 height 312
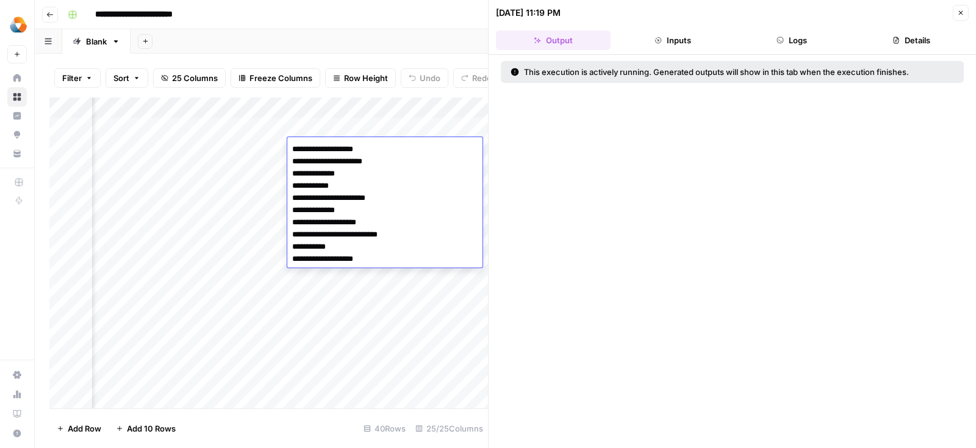
click at [339, 145] on textarea "**********" at bounding box center [384, 204] width 195 height 127
click at [253, 224] on div "Add Column" at bounding box center [268, 254] width 439 height 312
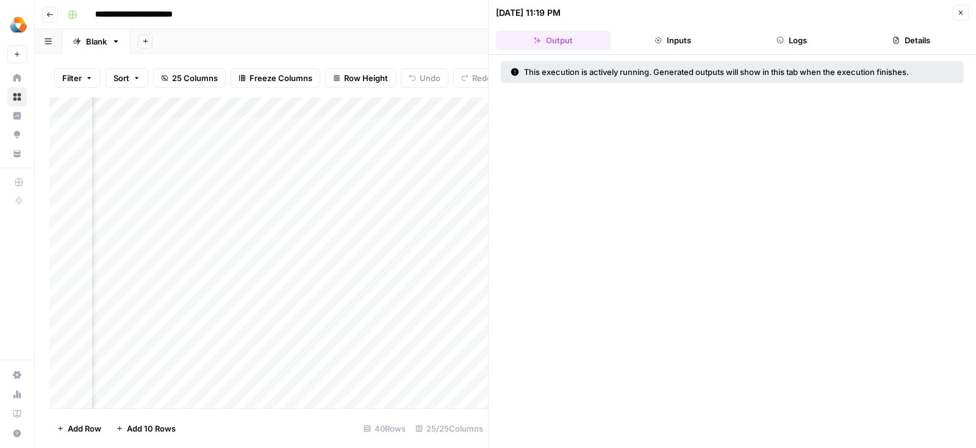
click at [350, 167] on div "Add Column" at bounding box center [268, 254] width 439 height 312
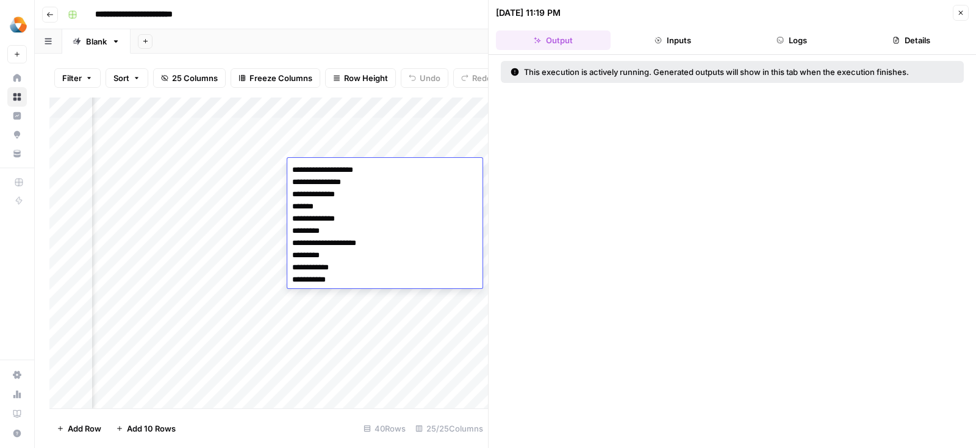
drag, startPoint x: 320, startPoint y: 171, endPoint x: 286, endPoint y: 171, distance: 34.2
click at [286, 171] on body "**********" at bounding box center [488, 224] width 976 height 448
click at [294, 184] on textarea "**********" at bounding box center [384, 225] width 195 height 127
type textarea "**********"
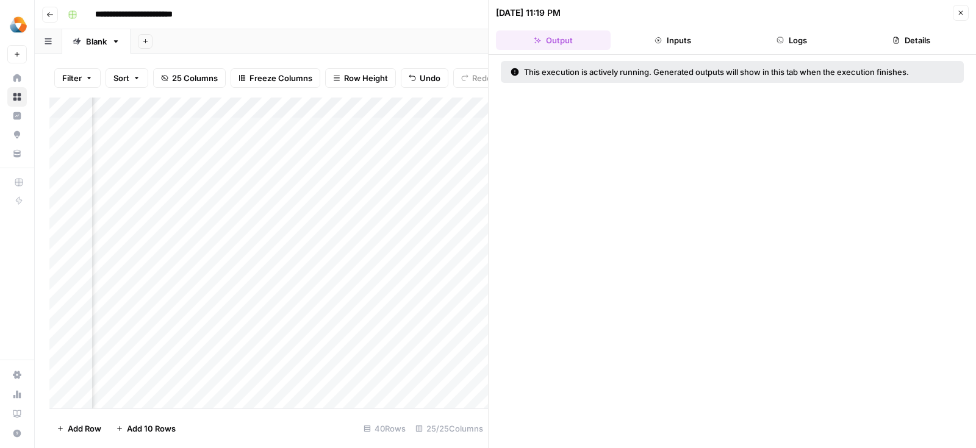
click at [389, 146] on div "Add Column" at bounding box center [268, 254] width 439 height 312
click at [398, 163] on div "Add Column" at bounding box center [268, 254] width 439 height 312
click at [404, 126] on div "Add Column" at bounding box center [268, 254] width 439 height 312
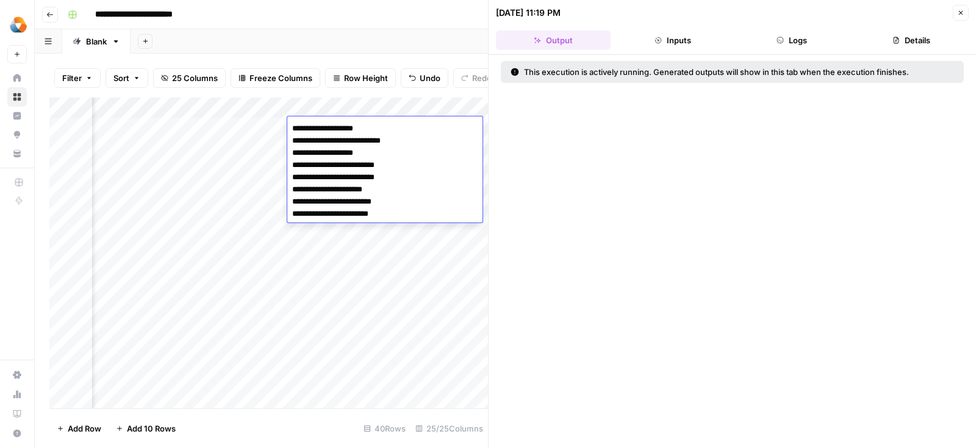
click at [378, 248] on div "Add Column" at bounding box center [268, 254] width 439 height 312
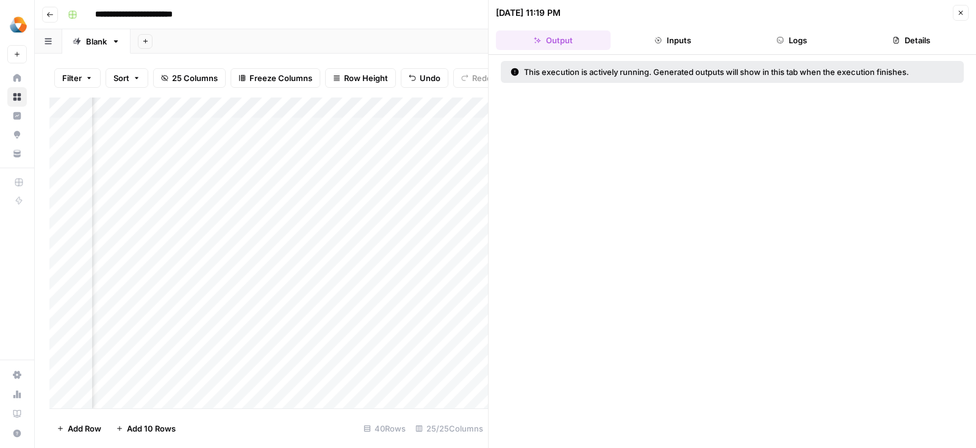
click at [397, 146] on div "Add Column" at bounding box center [268, 254] width 439 height 312
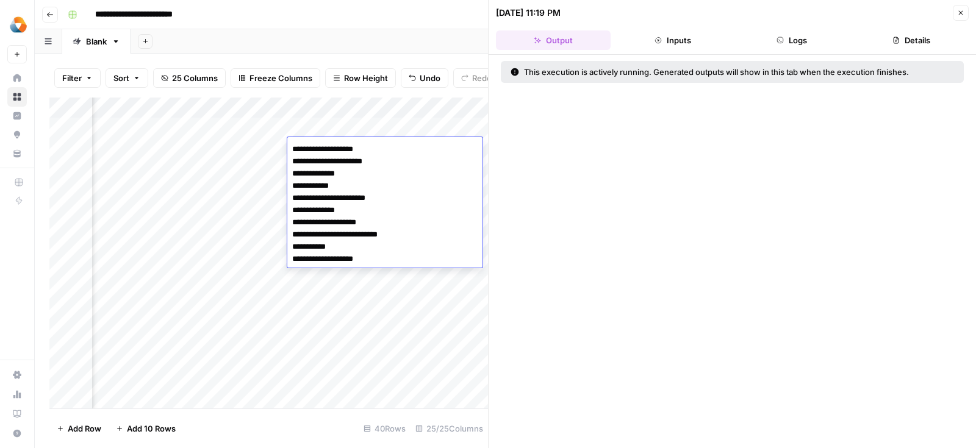
click at [354, 290] on div "Add Column" at bounding box center [268, 254] width 439 height 312
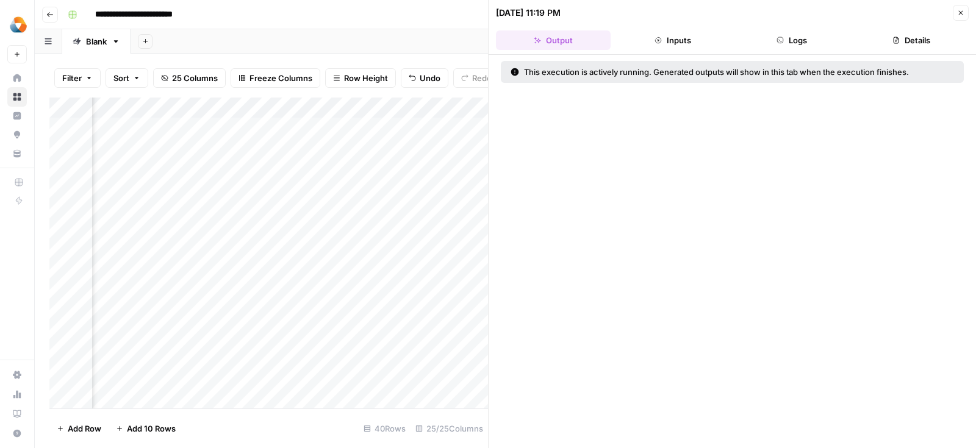
scroll to position [0, 1535]
click at [963, 15] on icon "button" at bounding box center [960, 12] width 7 height 7
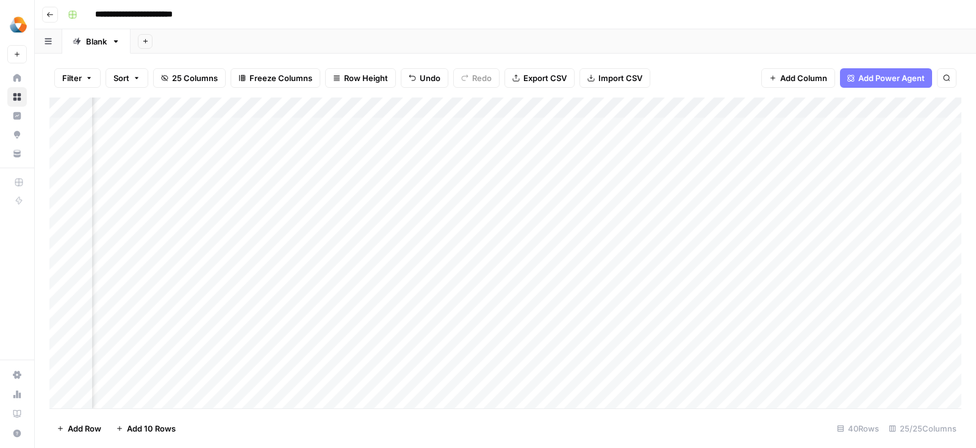
scroll to position [0, 645]
click at [503, 149] on div "Add Column" at bounding box center [505, 254] width 912 height 312
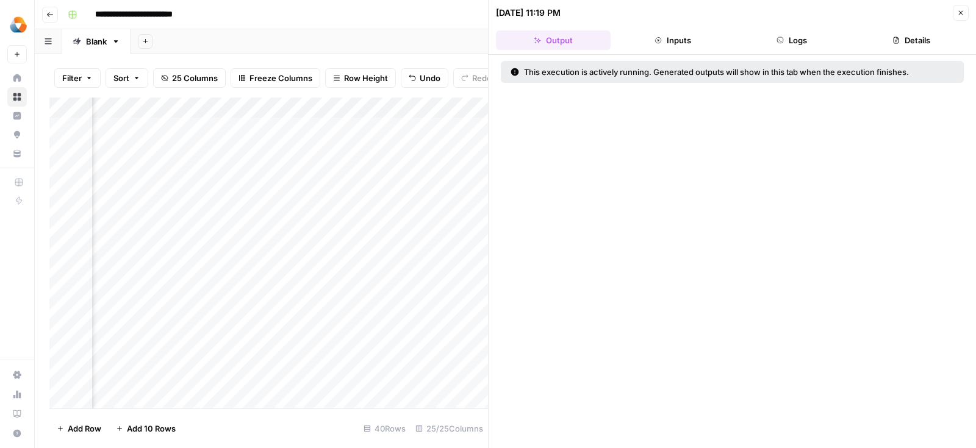
click at [820, 37] on button "Logs" at bounding box center [792, 41] width 115 height 20
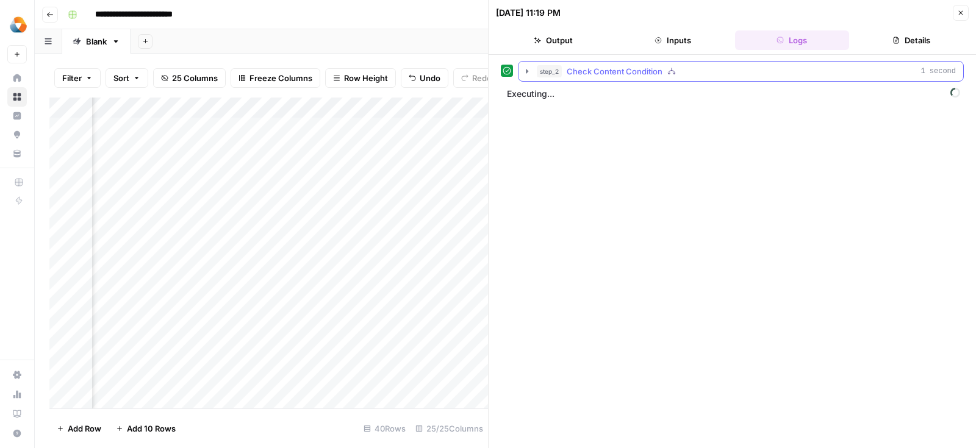
click at [525, 68] on icon "button" at bounding box center [527, 71] width 10 height 10
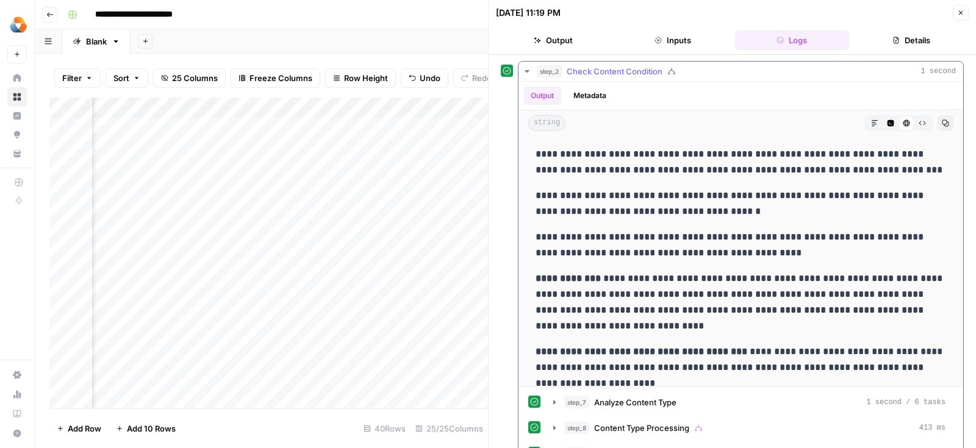
scroll to position [4971, 0]
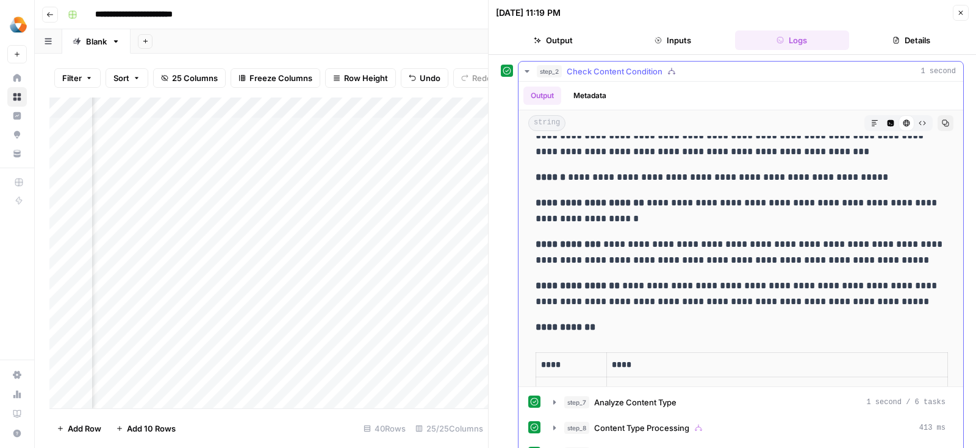
click at [528, 73] on icon "button" at bounding box center [527, 71] width 10 height 10
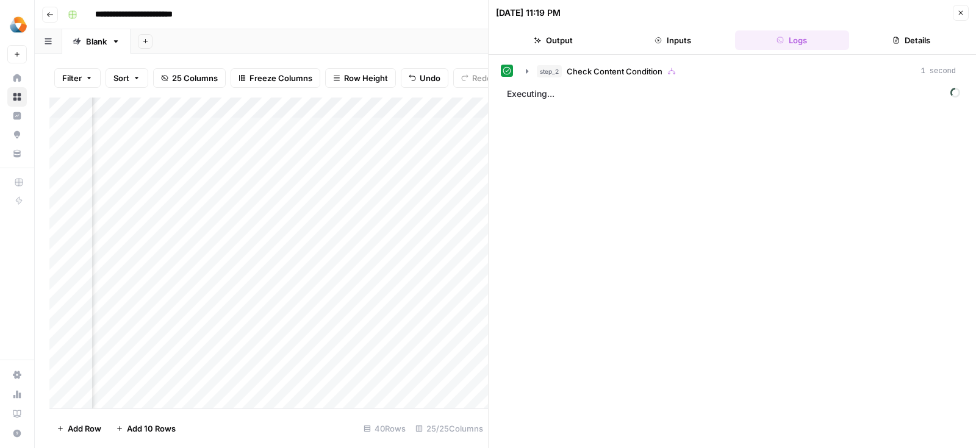
click at [960, 9] on icon "button" at bounding box center [960, 12] width 7 height 7
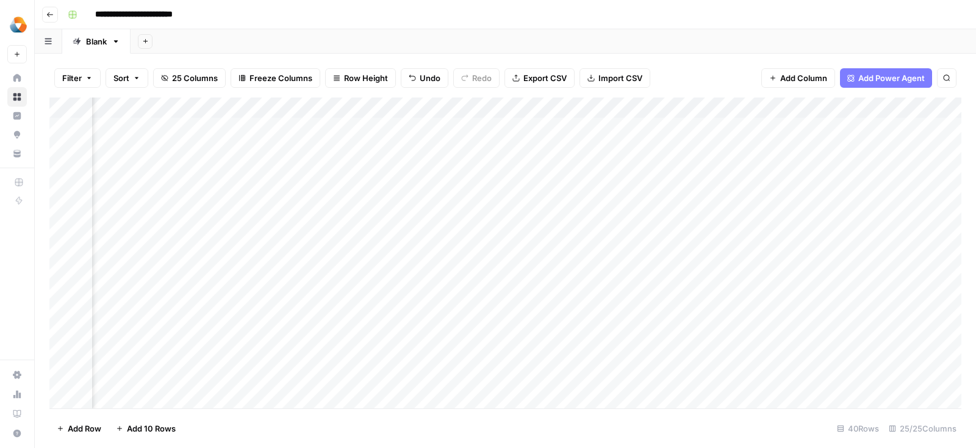
scroll to position [0, 818]
click at [332, 151] on div "Add Column" at bounding box center [505, 254] width 912 height 312
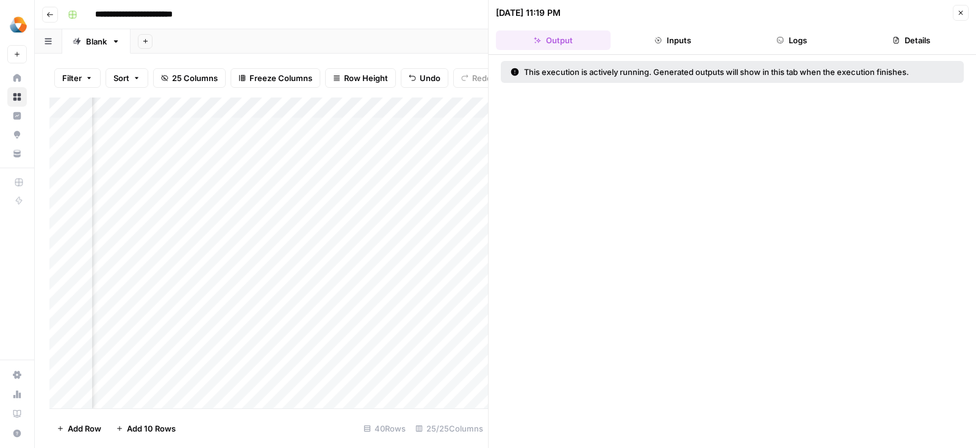
click at [775, 37] on button "Logs" at bounding box center [792, 41] width 115 height 20
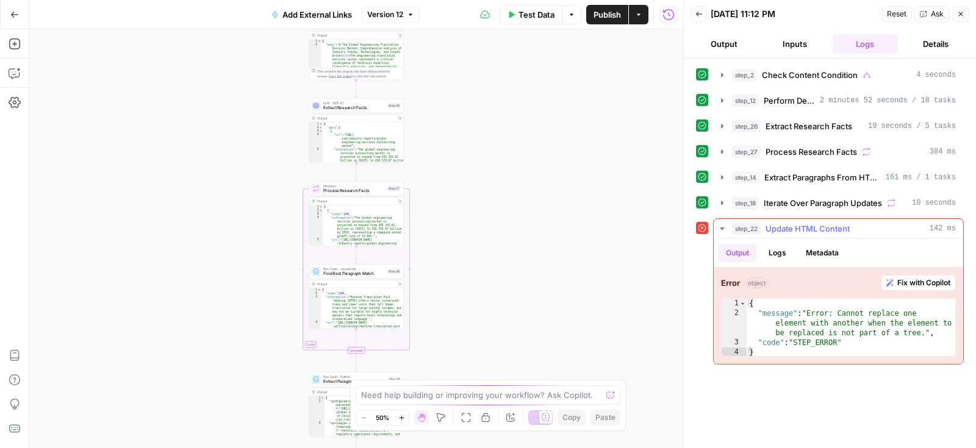
click at [899, 284] on button "Fix with Copilot" at bounding box center [918, 283] width 75 height 16
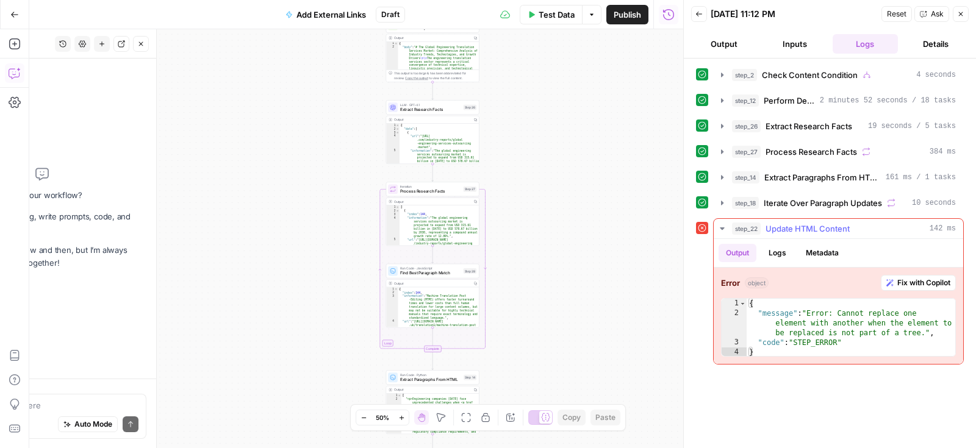
click at [897, 278] on span "Fix with Copilot" at bounding box center [923, 283] width 53 height 11
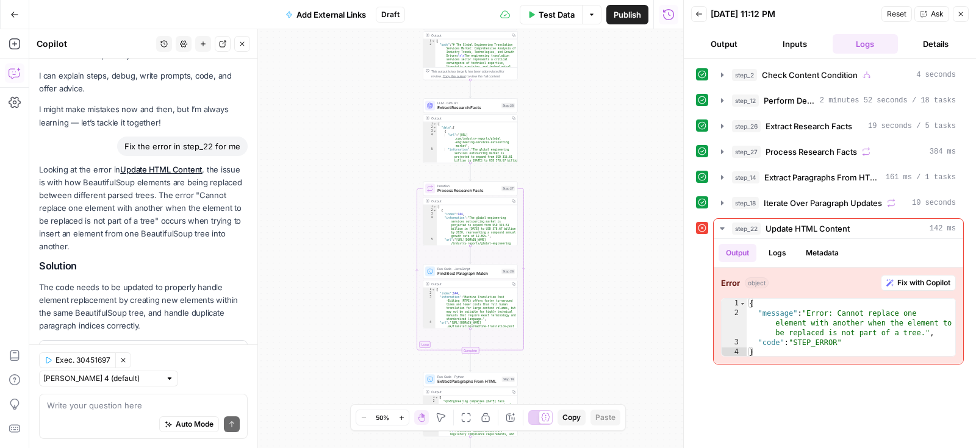
scroll to position [55, 0]
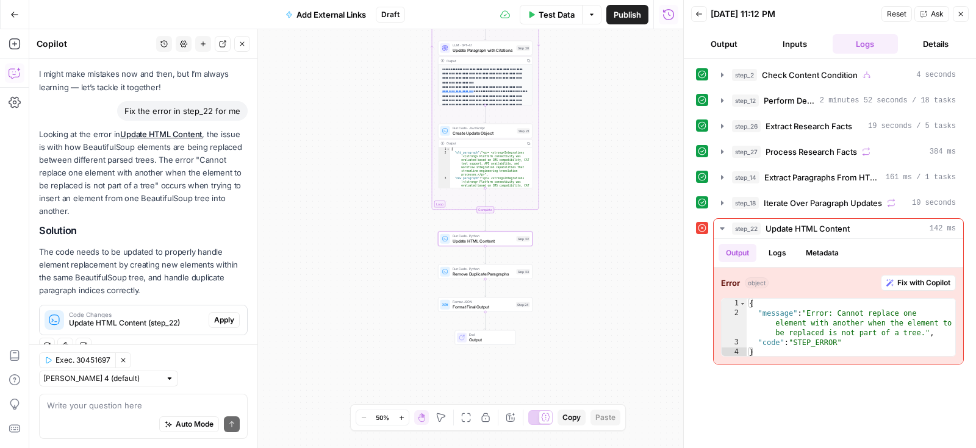
click at [225, 318] on span "Apply" at bounding box center [224, 320] width 20 height 11
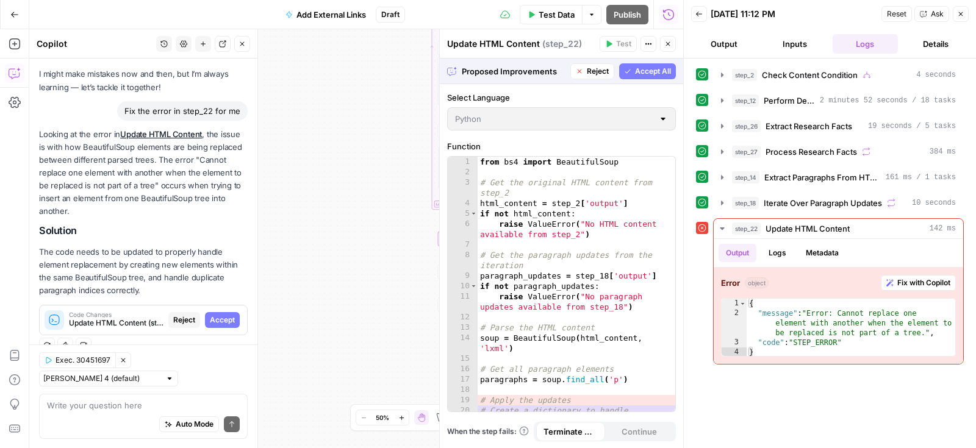
click at [225, 318] on span "Accept" at bounding box center [222, 320] width 25 height 11
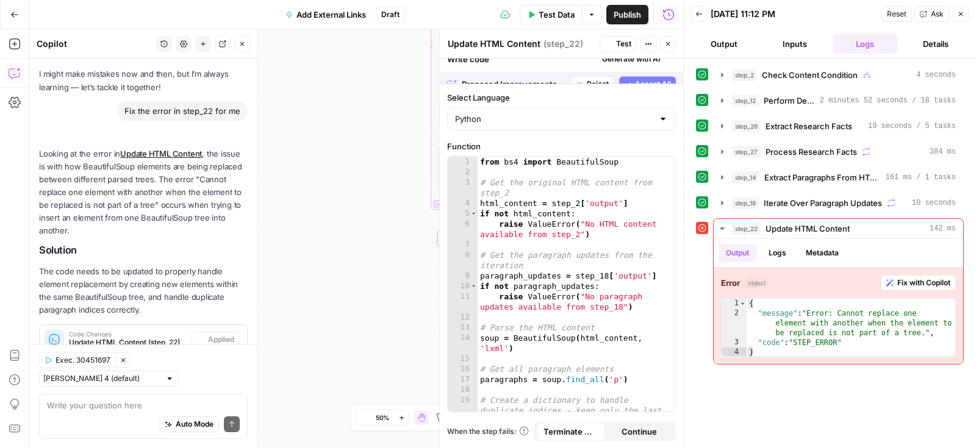
scroll to position [74, 0]
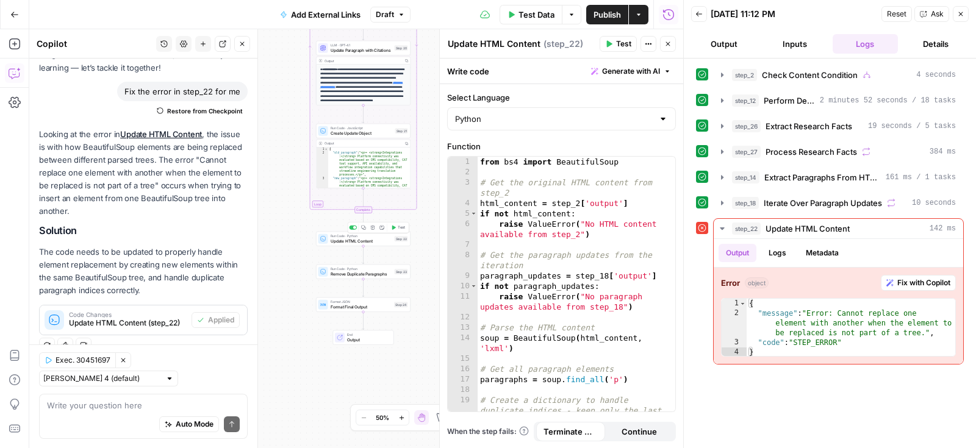
click at [395, 227] on icon "button" at bounding box center [394, 228] width 4 height 4
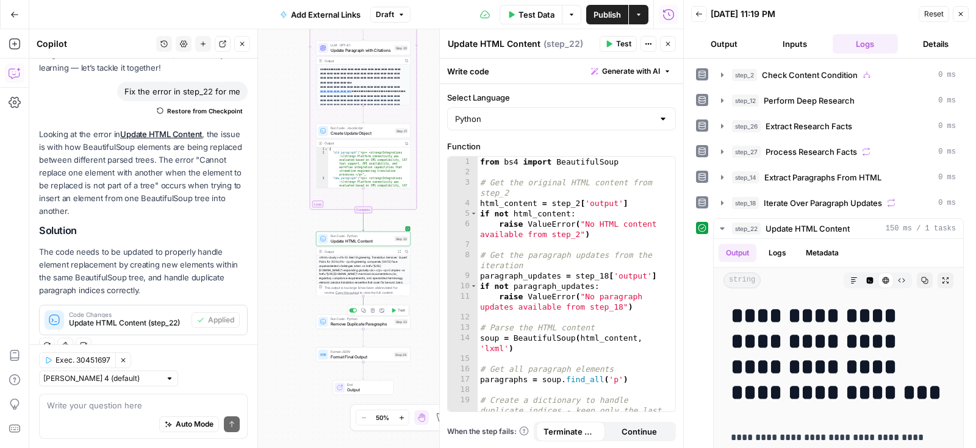
click at [394, 312] on icon "button" at bounding box center [393, 310] width 5 height 5
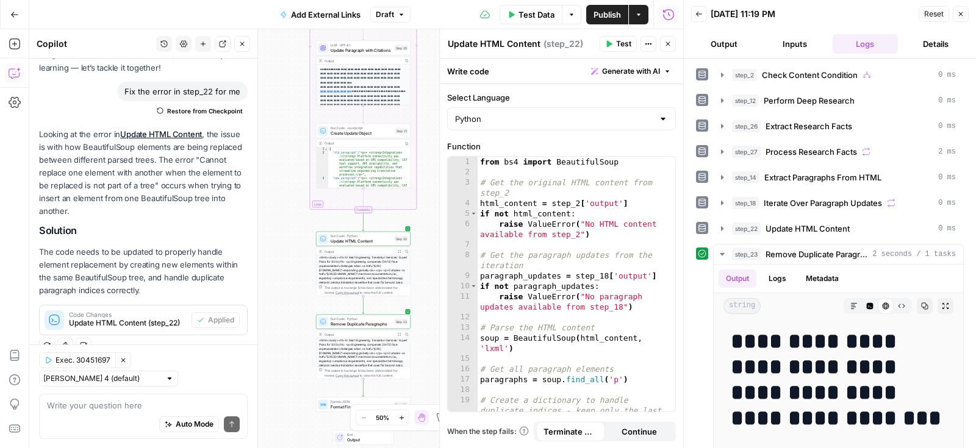
click at [396, 343] on div "<html><body><h1>10 Best Engineering Translation Services: Expert Picks for 2025…" at bounding box center [364, 368] width 94 height 58
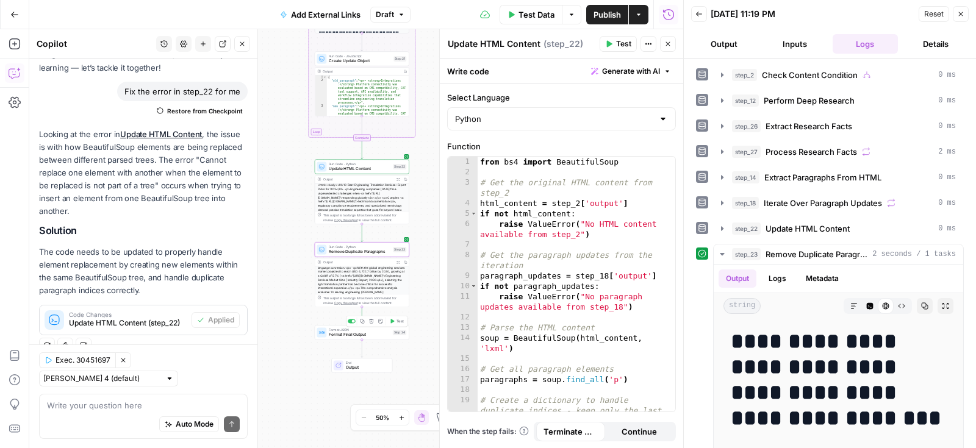
click at [398, 325] on div "Copy step Delete step Add Note Test" at bounding box center [378, 321] width 62 height 11
click at [393, 320] on icon "button" at bounding box center [393, 321] width 4 height 4
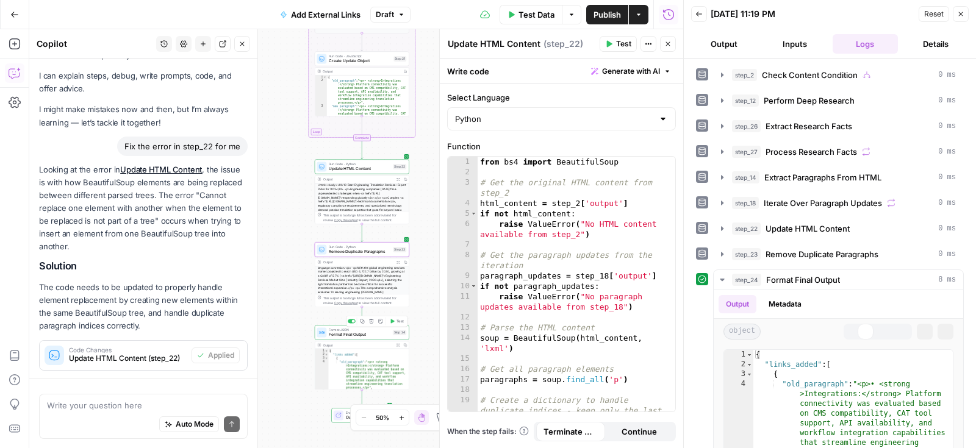
scroll to position [74, 0]
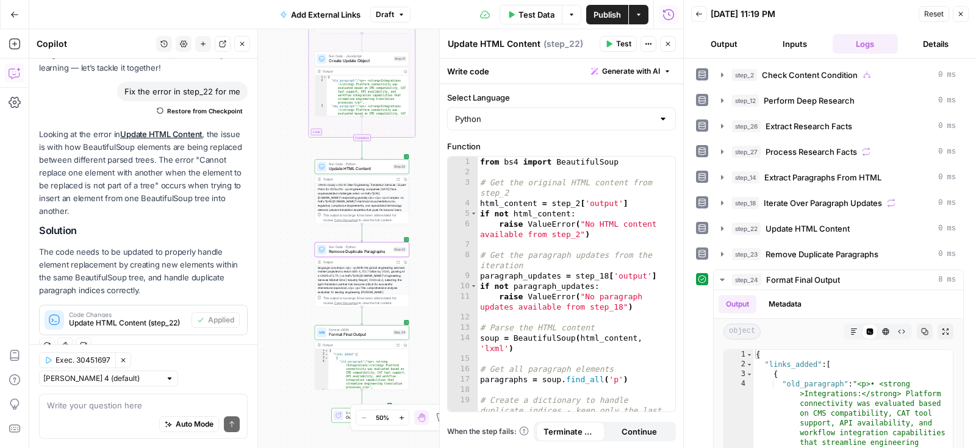
click at [612, 16] on span "Publish" at bounding box center [607, 15] width 27 height 12
